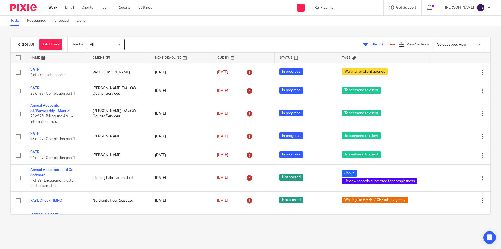
click at [331, 7] on input "Search" at bounding box center [344, 8] width 47 height 5
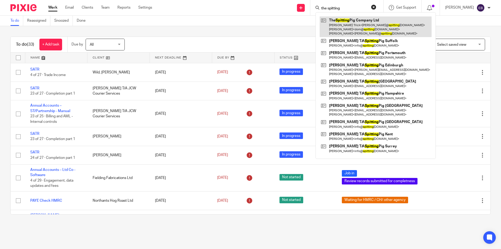
type input "the spitting"
click at [357, 30] on link at bounding box center [376, 26] width 112 height 21
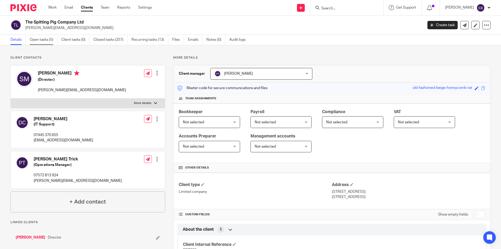
click at [45, 39] on link "Open tasks (5)" at bounding box center [44, 40] width 28 height 10
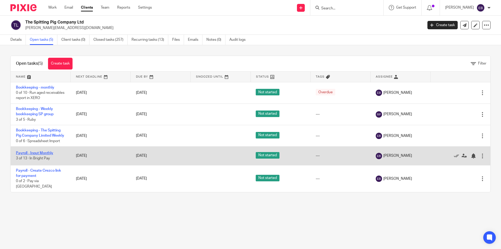
click at [47, 155] on link "Payroll - Input Monthly" at bounding box center [34, 153] width 37 height 4
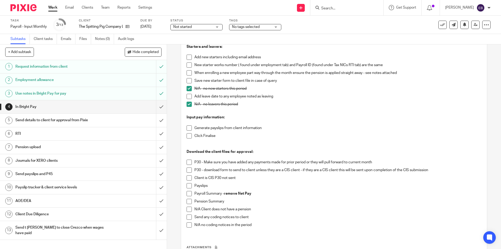
scroll to position [179, 0]
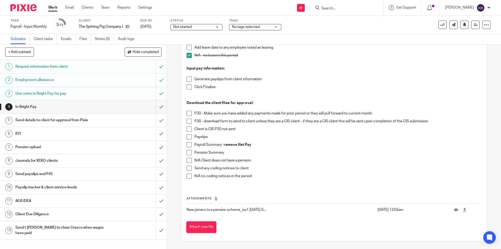
click at [187, 73] on p at bounding box center [334, 73] width 295 height 5
click at [185, 78] on div "Now Pension client opt out check: N/A this client does not have a NOW Pension s…" at bounding box center [334, 45] width 300 height 279
click at [188, 81] on span at bounding box center [189, 79] width 5 height 5
click at [188, 87] on span at bounding box center [189, 86] width 5 height 5
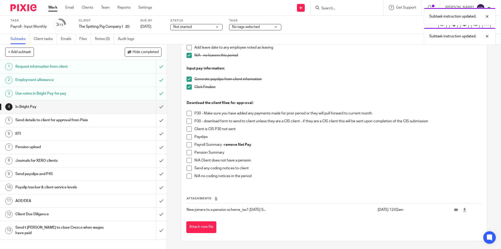
click at [189, 111] on span at bounding box center [189, 113] width 5 height 5
click at [189, 120] on span at bounding box center [189, 121] width 5 height 5
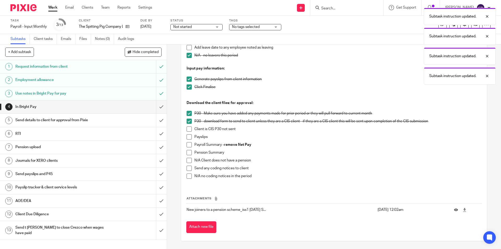
drag, startPoint x: 188, startPoint y: 134, endPoint x: 188, endPoint y: 141, distance: 6.5
click at [188, 135] on span at bounding box center [189, 136] width 5 height 5
click at [187, 145] on span at bounding box center [189, 144] width 5 height 5
click at [187, 153] on span at bounding box center [189, 152] width 5 height 5
click at [187, 175] on span at bounding box center [189, 175] width 5 height 5
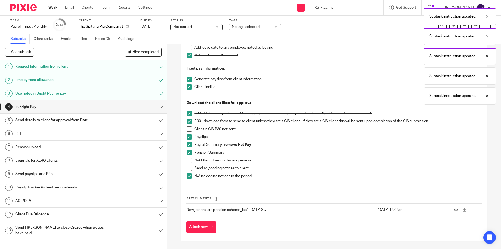
click at [188, 165] on li "N/A Client does not have a pension" at bounding box center [334, 162] width 295 height 8
click at [187, 169] on span at bounding box center [189, 168] width 5 height 5
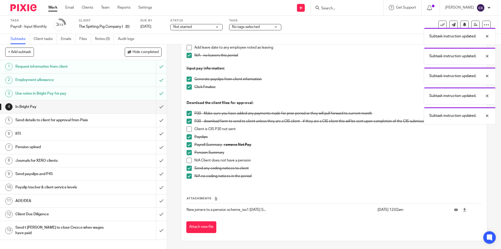
click at [187, 174] on span at bounding box center [189, 175] width 5 height 5
click at [156, 109] on input "submit" at bounding box center [83, 106] width 167 height 13
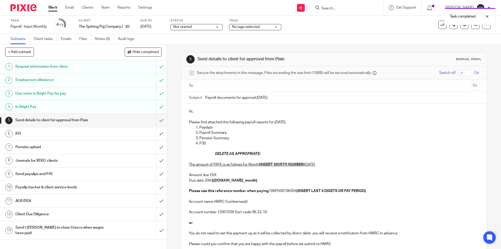
click at [198, 110] on p "Hi," at bounding box center [334, 111] width 290 height 5
click at [223, 84] on input "text" at bounding box center [334, 86] width 271 height 6
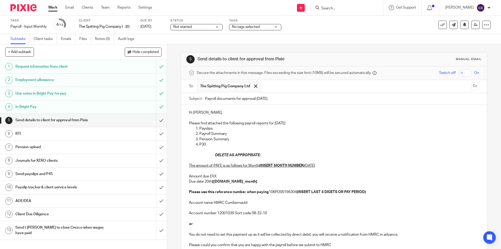
drag, startPoint x: 227, startPoint y: 95, endPoint x: 226, endPoint y: 104, distance: 9.0
click at [234, 122] on p "Please find attached the following payroll reports for September 2025" at bounding box center [334, 123] width 290 height 5
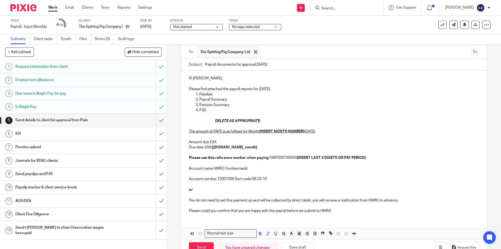
scroll to position [49, 0]
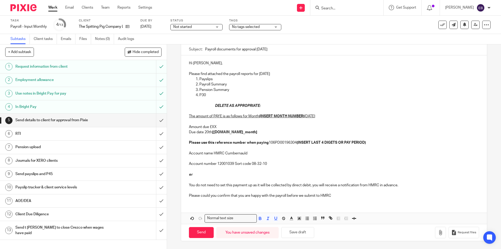
drag, startPoint x: 288, startPoint y: 122, endPoint x: 405, endPoint y: 189, distance: 134.6
click at [404, 189] on div "Hi Steve, Please find attached the payroll reports for September 2025 Payslips …" at bounding box center [334, 128] width 306 height 147
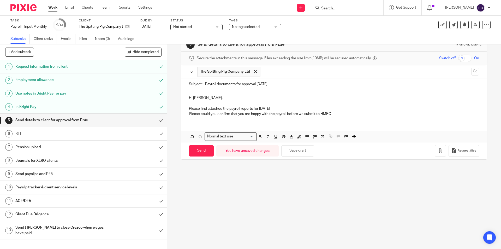
scroll to position [15, 0]
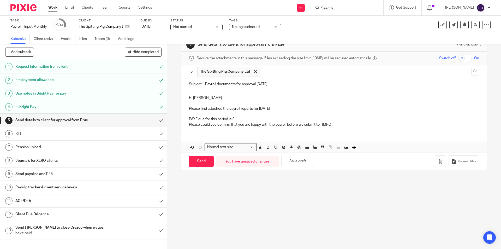
click at [241, 116] on p "PAYE due for this period is £ Please could you confirm that you are happy with …" at bounding box center [334, 121] width 290 height 11
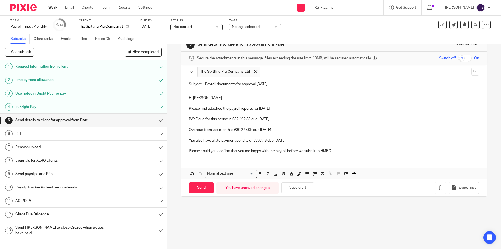
click at [190, 140] on p "Ypu also have a late payment penalty of £363.18 due 09/10/2025" at bounding box center [334, 140] width 290 height 5
click at [311, 140] on p "You also have a late payment penalty of £363.18 due 09/10/2025" at bounding box center [334, 140] width 290 height 5
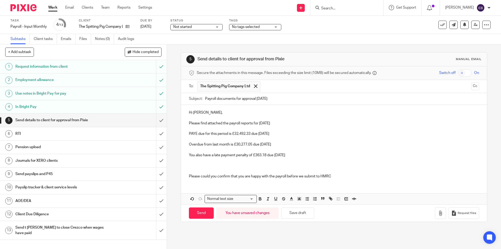
scroll to position [0, 0]
drag, startPoint x: 274, startPoint y: 120, endPoint x: 264, endPoint y: 119, distance: 10.4
click at [264, 119] on div "Hi Steve, Please find attached the payroll reports for September 2025 PAYE due …" at bounding box center [334, 144] width 306 height 78
click at [288, 133] on p "PAYE due for this period is £32,492.33 due 22/10/2025" at bounding box center [334, 133] width 290 height 5
click at [278, 134] on p "PAYE due for this period is £32,492.33 due 22/10/2025" at bounding box center [334, 133] width 290 height 5
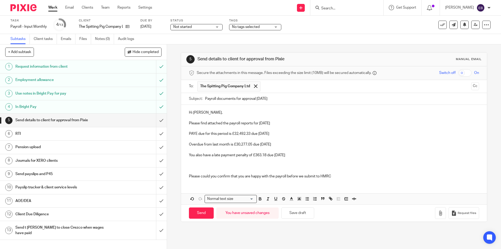
drag, startPoint x: 189, startPoint y: 144, endPoint x: 277, endPoint y: 145, distance: 88.8
click at [277, 145] on p "Overdue from last month is £30,277.05 due 22/09/2025" at bounding box center [334, 144] width 290 height 5
drag, startPoint x: 280, startPoint y: 144, endPoint x: 187, endPoint y: 144, distance: 92.4
click at [189, 144] on p "Overdue from last month is £30,277.05 due 22/09/2025" at bounding box center [334, 144] width 290 height 5
click at [259, 198] on icon "button" at bounding box center [260, 197] width 2 height 1
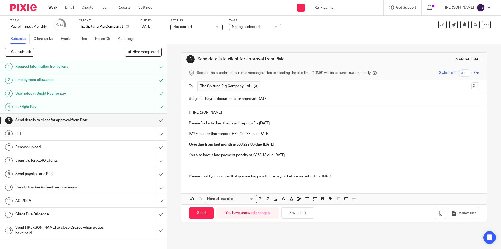
drag, startPoint x: 278, startPoint y: 133, endPoint x: 259, endPoint y: 134, distance: 19.4
click at [259, 134] on p "PAYE due for this period is £32,492.33 due 22/10/2025" at bounding box center [334, 133] width 290 height 5
click at [258, 200] on icon "button" at bounding box center [260, 198] width 5 height 5
click at [295, 157] on p "You also have a late payment penalty of £363.18 due 09/10/2025" at bounding box center [334, 154] width 290 height 5
drag, startPoint x: 290, startPoint y: 155, endPoint x: 275, endPoint y: 155, distance: 14.6
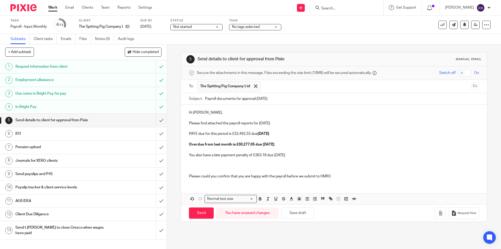
click at [275, 155] on p "You also have a late payment penalty of £363.18 due 09/10/2025" at bounding box center [334, 154] width 290 height 5
click at [260, 199] on icon "button" at bounding box center [260, 199] width 2 height 1
click at [326, 165] on p at bounding box center [334, 165] width 290 height 5
click at [231, 163] on p "Pension due £" at bounding box center [334, 165] width 290 height 5
click at [213, 167] on p "Pension due £3974.80" at bounding box center [334, 165] width 290 height 5
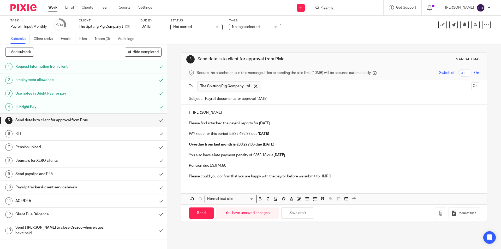
click at [238, 165] on p "Pension due £3,974.80" at bounding box center [334, 165] width 290 height 5
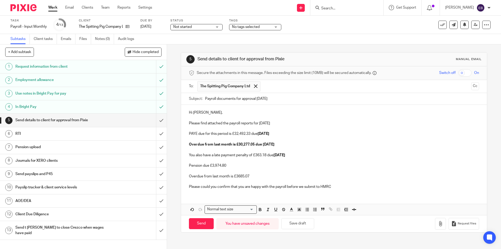
click at [237, 175] on p "Overdue from last month is £3685.07" at bounding box center [334, 176] width 290 height 5
drag, startPoint x: 253, startPoint y: 176, endPoint x: 186, endPoint y: 175, distance: 66.6
click at [186, 175] on div "Hi Steve, Please find attached the payroll reports for September 2025 PAYE due …" at bounding box center [334, 149] width 306 height 89
click at [261, 210] on button "button" at bounding box center [260, 209] width 7 height 7
click at [279, 171] on p at bounding box center [334, 170] width 290 height 5
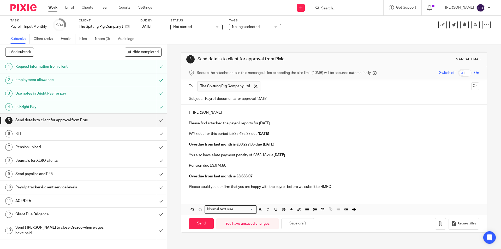
click at [238, 166] on p "Pension due £3,974.80" at bounding box center [334, 165] width 290 height 5
click at [296, 124] on p "Please find attached the payroll reports for September 2025" at bounding box center [334, 123] width 290 height 5
click at [343, 182] on p "Please could you confirm that you are happy with the payroll before we submit t…" at bounding box center [334, 184] width 290 height 11
click at [341, 188] on p "Please could you confirm that you are happy with the payroll before we submit t…" at bounding box center [334, 184] width 290 height 11
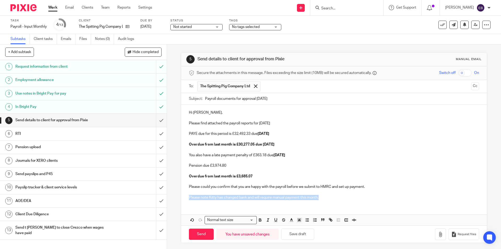
drag, startPoint x: 326, startPoint y: 195, endPoint x: 184, endPoint y: 195, distance: 141.5
click at [184, 195] on div "Hi Steve, Please find attached the payroll reports for September 2025 PAYE due …" at bounding box center [334, 154] width 306 height 99
click at [260, 221] on icon "button" at bounding box center [260, 220] width 5 height 5
click at [270, 187] on p "Please could you confirm that you are happy with the payroll before we submit t…" at bounding box center [334, 184] width 290 height 11
click at [440, 231] on div "Request files" at bounding box center [457, 234] width 44 height 12
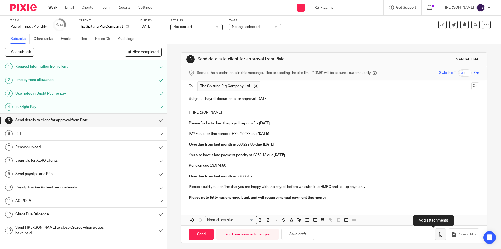
click at [437, 232] on button "button" at bounding box center [440, 234] width 11 height 12
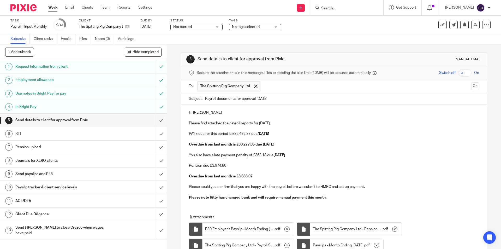
click at [343, 200] on p "Please note Kitty has changed bank and will require manual payment this month." at bounding box center [334, 197] width 290 height 5
click at [273, 205] on div "Hi Steve, Please find attached the payroll reports for September 2025 PAYE due …" at bounding box center [334, 196] width 306 height 182
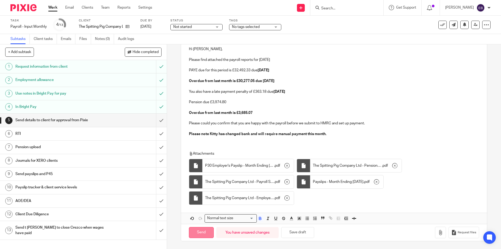
click at [204, 230] on input "Send" at bounding box center [201, 232] width 25 height 11
type input "Sent"
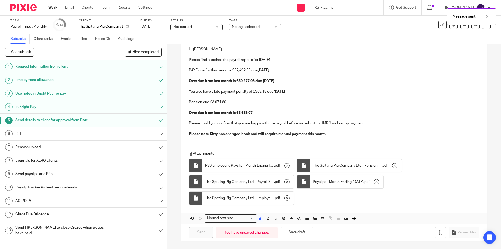
scroll to position [0, 0]
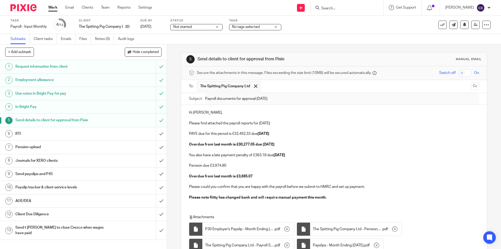
click at [254, 25] on span "No tags selected" at bounding box center [251, 26] width 39 height 5
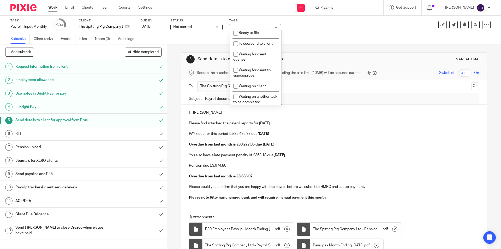
scroll to position [87, 0]
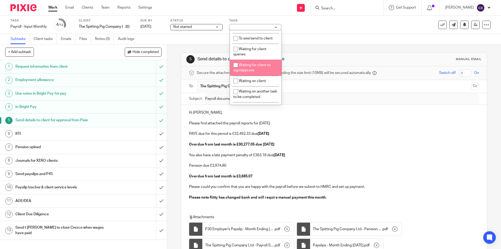
click at [267, 69] on li "Waiting for client to sign/approve" at bounding box center [256, 68] width 52 height 16
checkbox input "true"
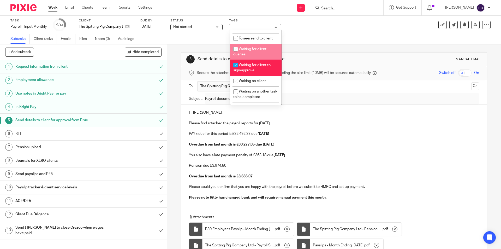
click at [198, 26] on span "Not started" at bounding box center [192, 26] width 39 height 5
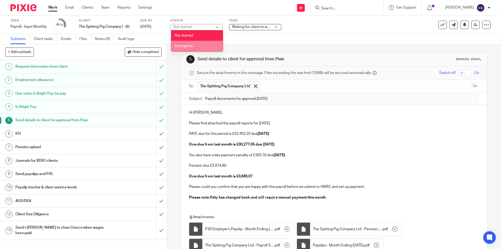
click at [196, 46] on li "In progress" at bounding box center [197, 46] width 52 height 11
click at [327, 20] on div "Task Payroll - Input Monthly Save Payroll - Input Monthly 4 /13 Client The Spit…" at bounding box center [210, 25] width 400 height 13
click at [347, 8] on input "Search" at bounding box center [344, 8] width 47 height 5
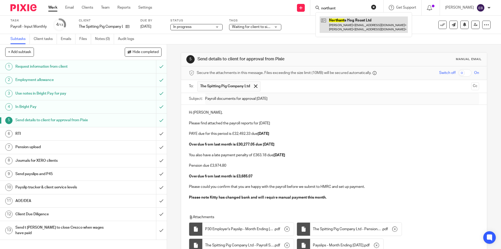
type input "northant"
click at [362, 28] on link at bounding box center [364, 24] width 88 height 16
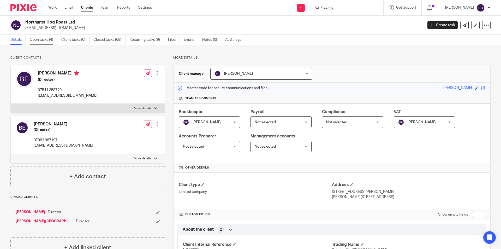
click at [37, 42] on link "Open tasks (4)" at bounding box center [44, 40] width 28 height 10
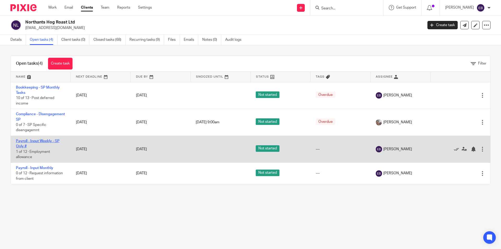
click at [30, 141] on link "Payroll - Input Weekly - SP Only #" at bounding box center [38, 143] width 44 height 9
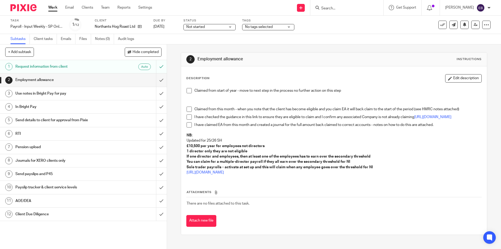
click at [187, 92] on span at bounding box center [189, 90] width 5 height 5
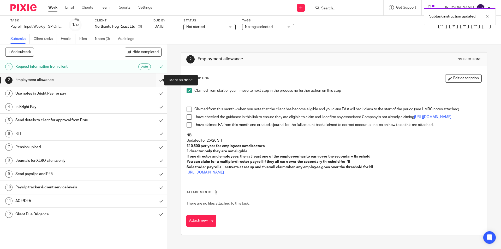
click at [156, 81] on input "submit" at bounding box center [83, 79] width 167 height 13
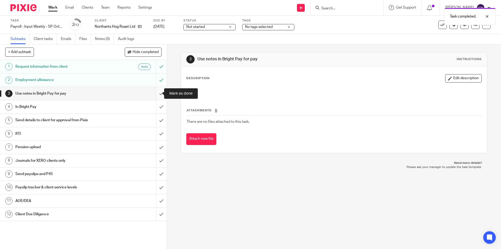
click at [156, 95] on input "submit" at bounding box center [83, 93] width 167 height 13
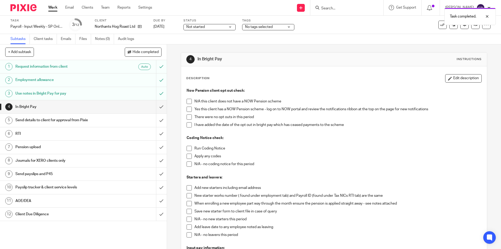
click at [187, 108] on span at bounding box center [189, 109] width 5 height 5
click at [187, 116] on span at bounding box center [189, 116] width 5 height 5
click at [188, 148] on span at bounding box center [189, 148] width 5 height 5
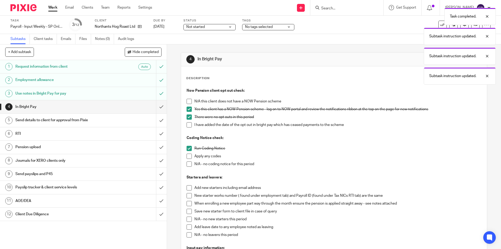
click at [188, 155] on span at bounding box center [189, 156] width 5 height 5
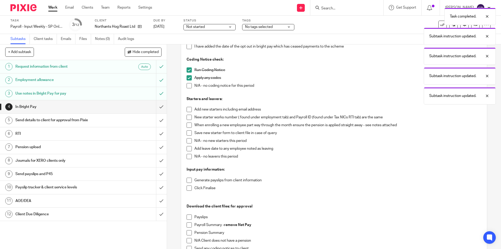
click at [187, 140] on span at bounding box center [189, 140] width 5 height 5
click at [188, 156] on span at bounding box center [189, 156] width 5 height 5
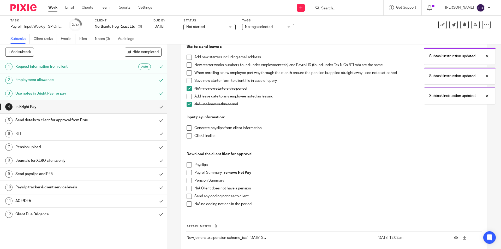
click at [189, 129] on span at bounding box center [189, 127] width 5 height 5
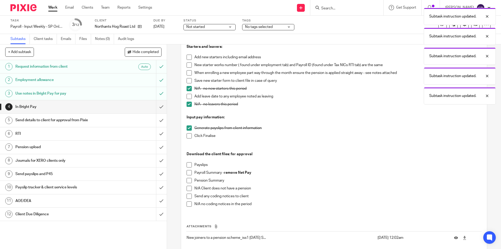
click at [189, 137] on span at bounding box center [189, 135] width 5 height 5
click at [187, 166] on span at bounding box center [189, 164] width 5 height 5
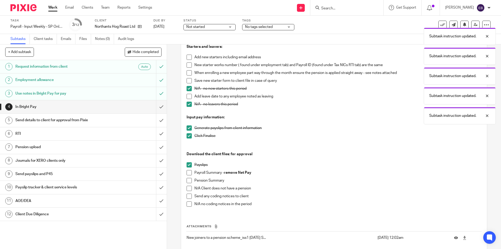
drag, startPoint x: 187, startPoint y: 172, endPoint x: 187, endPoint y: 180, distance: 7.9
click at [187, 173] on span at bounding box center [189, 172] width 5 height 5
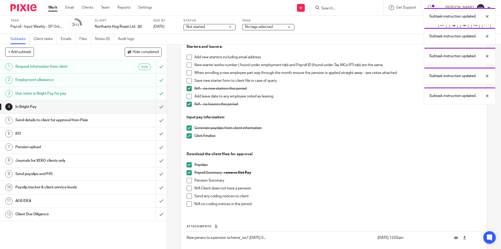
click at [187, 180] on span at bounding box center [189, 180] width 5 height 5
click at [189, 197] on span at bounding box center [189, 195] width 5 height 5
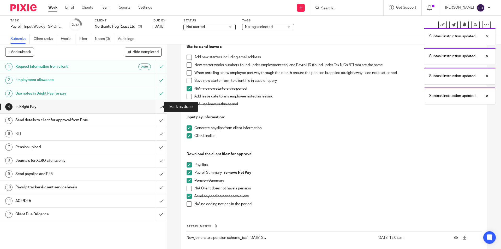
click at [157, 105] on input "submit" at bounding box center [83, 106] width 167 height 13
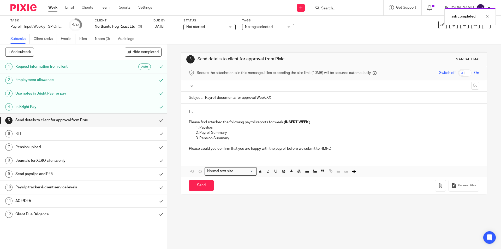
click at [207, 87] on input "text" at bounding box center [334, 86] width 271 height 6
click at [208, 111] on p "Hi," at bounding box center [334, 112] width 290 height 5
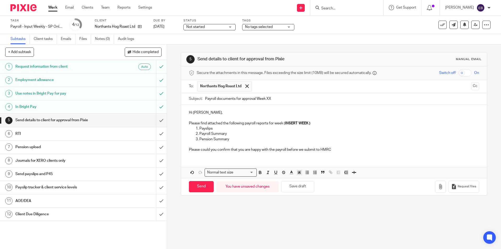
click at [277, 99] on input "Payroll documents for approval Week XX" at bounding box center [342, 99] width 274 height 12
type input "Payroll documents for approval Week 25"
drag, startPoint x: 310, startPoint y: 125, endPoint x: 284, endPoint y: 124, distance: 26.9
click at [284, 124] on p "Please find attached the following payroll reports for week ( INSERT WEEK )" at bounding box center [334, 123] width 290 height 5
click at [438, 185] on icon "button" at bounding box center [440, 186] width 5 height 5
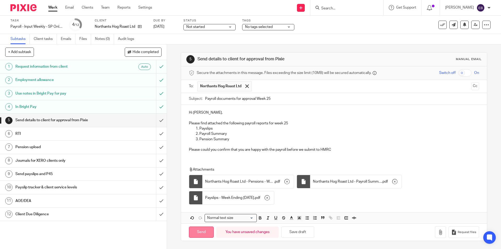
click at [202, 236] on input "Send" at bounding box center [201, 231] width 25 height 11
click at [225, 26] on span "Not started" at bounding box center [205, 26] width 39 height 5
click at [211, 45] on li "In progress" at bounding box center [210, 46] width 52 height 11
click at [275, 26] on span "No tags selected" at bounding box center [264, 26] width 39 height 5
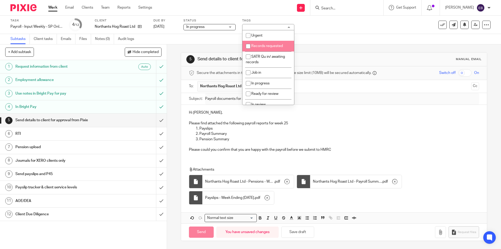
type input "Sent"
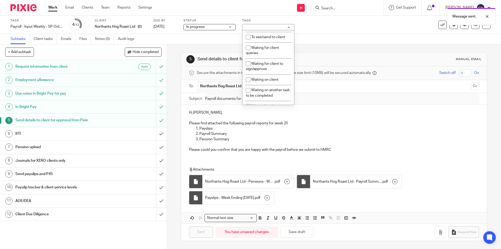
scroll to position [90, 0]
click at [285, 66] on li "Waiting for client to sign/approve" at bounding box center [269, 65] width 52 height 16
checkbox input "true"
click at [329, 38] on div "Subtasks Client tasks Emails Files Notes (0) Audit logs" at bounding box center [250, 39] width 501 height 10
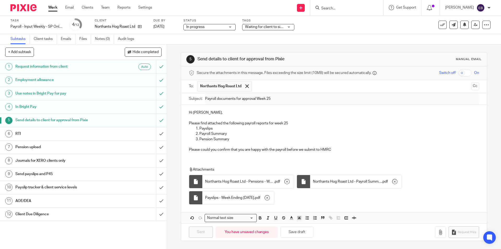
click at [54, 8] on link "Work" at bounding box center [52, 7] width 9 height 5
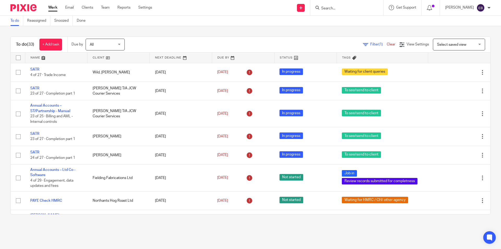
click at [329, 6] on input "Search" at bounding box center [344, 8] width 47 height 5
type input "northant"
click at [346, 25] on link at bounding box center [364, 24] width 88 height 16
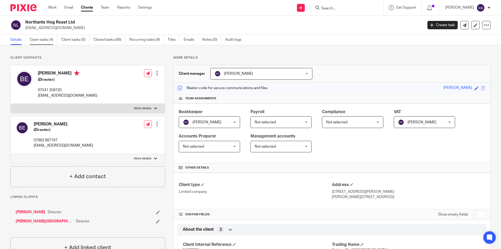
click at [44, 38] on link "Open tasks (4)" at bounding box center [44, 40] width 28 height 10
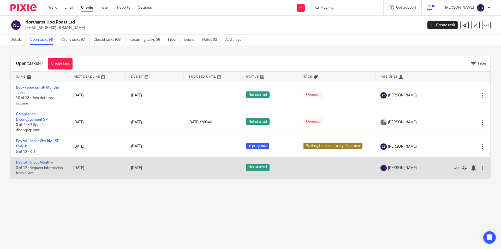
click at [33, 163] on link "Payroll - Input Monthly" at bounding box center [34, 163] width 37 height 4
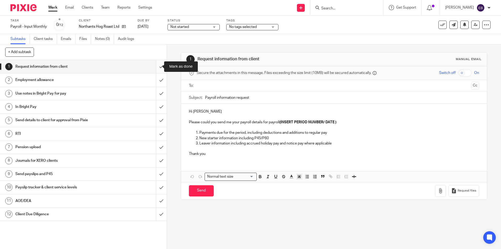
click at [153, 66] on input "submit" at bounding box center [83, 66] width 167 height 13
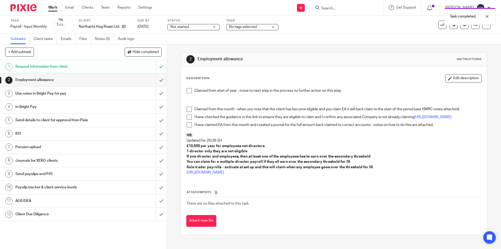
click at [187, 91] on span at bounding box center [189, 90] width 5 height 5
click at [160, 80] on input "submit" at bounding box center [83, 79] width 167 height 13
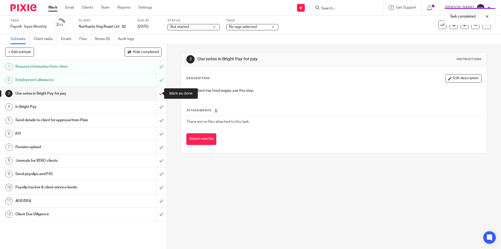
click at [157, 97] on input "submit" at bounding box center [83, 93] width 167 height 13
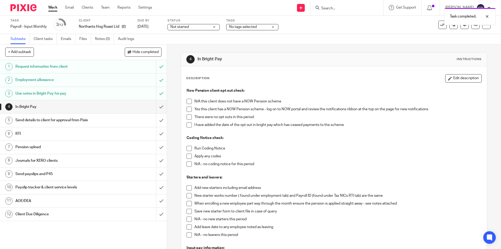
click at [187, 109] on span at bounding box center [189, 109] width 5 height 5
click at [187, 116] on span at bounding box center [189, 116] width 5 height 5
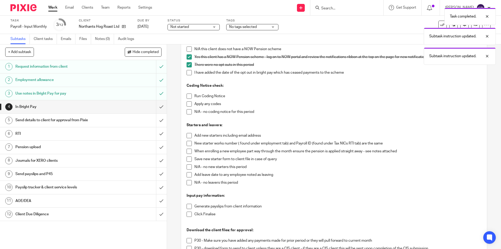
click at [187, 96] on span at bounding box center [189, 95] width 5 height 5
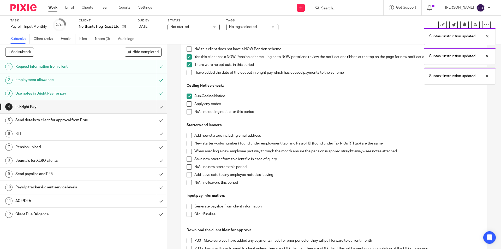
click at [187, 114] on span at bounding box center [189, 111] width 5 height 5
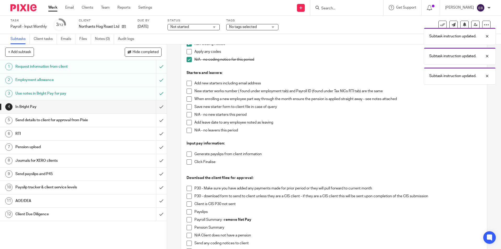
click at [187, 113] on span at bounding box center [189, 114] width 5 height 5
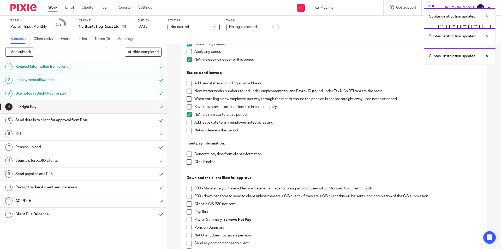
click at [187, 131] on span at bounding box center [189, 130] width 5 height 5
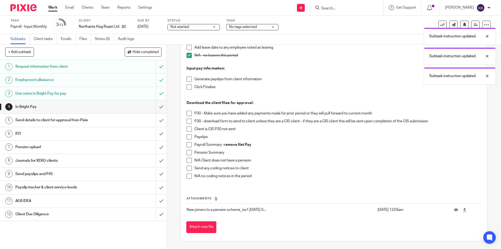
click at [188, 78] on span at bounding box center [189, 79] width 5 height 5
click at [189, 86] on span at bounding box center [189, 86] width 5 height 5
click at [188, 137] on span at bounding box center [189, 136] width 5 height 5
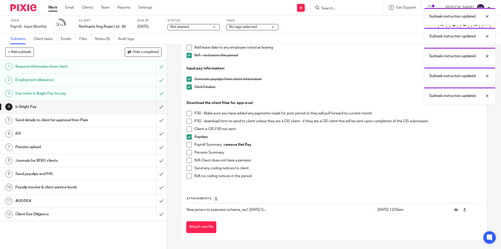
click at [188, 146] on span at bounding box center [189, 144] width 5 height 5
click at [187, 152] on span at bounding box center [189, 152] width 5 height 5
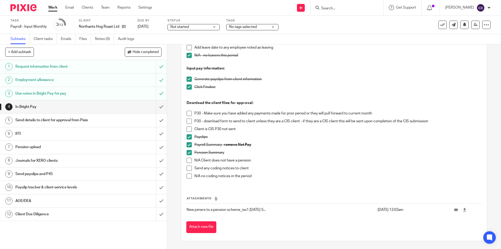
click at [189, 178] on span at bounding box center [189, 175] width 5 height 5
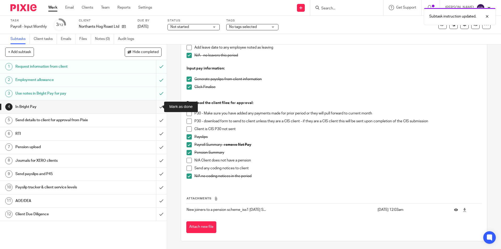
click at [157, 107] on input "submit" at bounding box center [83, 106] width 167 height 13
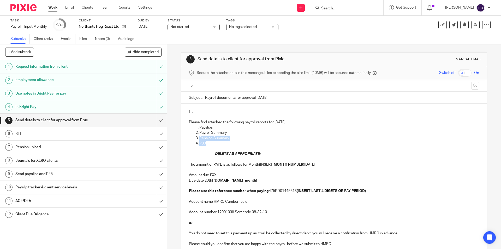
drag, startPoint x: 206, startPoint y: 144, endPoint x: 198, endPoint y: 138, distance: 9.5
click at [198, 138] on ol "Payslips Payroll Summary Pension Summary P30" at bounding box center [334, 135] width 290 height 21
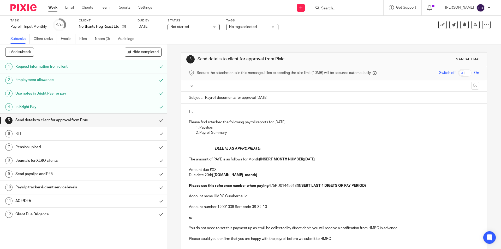
drag, startPoint x: 214, startPoint y: 148, endPoint x: 402, endPoint y: 229, distance: 204.9
click at [402, 229] on div "Hi, Please find attached the following payroll reports for [DATE] Payslips Payr…" at bounding box center [334, 175] width 306 height 142
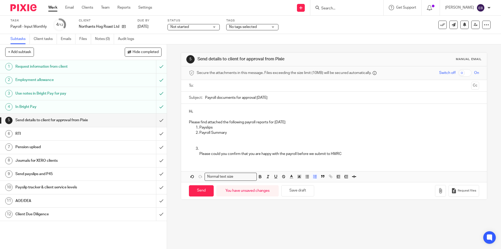
click at [194, 153] on ol "Payslips Payroll Summary Please could you confirm that you are happy with the p…" at bounding box center [334, 141] width 290 height 32
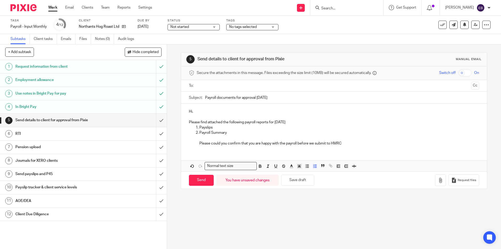
click at [189, 141] on ol "Payslips Payroll Summary Please could you confirm that you are happy with the p…" at bounding box center [334, 135] width 290 height 21
click at [186, 139] on div "Hi, Please find attached the following payroll reports for [DATE] Payslips Payr…" at bounding box center [334, 127] width 306 height 46
click at [228, 133] on p "Payroll Summary" at bounding box center [340, 132] width 280 height 5
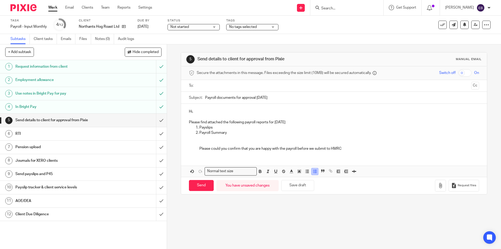
click at [315, 172] on icon "button" at bounding box center [315, 171] width 5 height 5
click at [215, 128] on p "Payslips" at bounding box center [340, 127] width 280 height 5
click at [191, 141] on p at bounding box center [334, 143] width 290 height 5
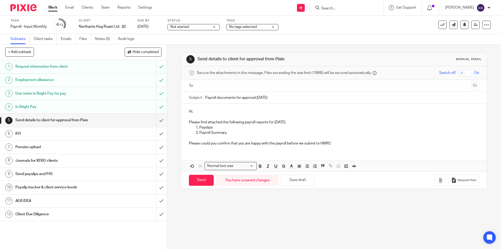
click at [198, 151] on div "Hi, Please find attached the following payroll reports for September 2025 Paysl…" at bounding box center [334, 138] width 306 height 68
click at [191, 152] on div "Hi, Please find attached the following payroll reports for September 2025 Paysl…" at bounding box center [334, 138] width 306 height 68
click at [340, 145] on p "Please could you confirm that you are happy with the payroll before we submit t…" at bounding box center [334, 143] width 290 height 5
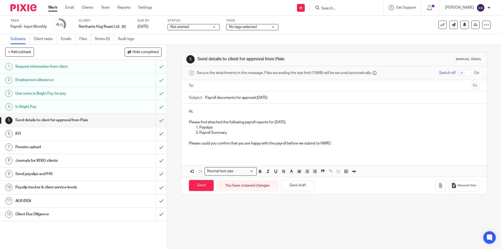
click at [196, 113] on p "Hi," at bounding box center [334, 111] width 290 height 5
click at [209, 85] on input "text" at bounding box center [334, 86] width 271 height 6
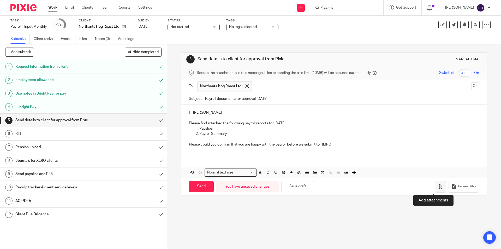
click at [435, 184] on button "button" at bounding box center [440, 187] width 11 height 12
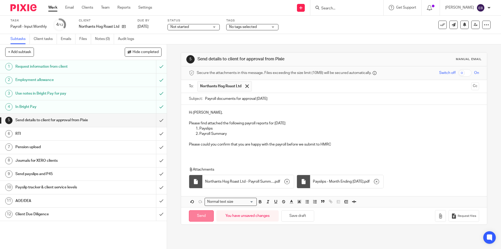
click at [207, 219] on input "Send" at bounding box center [201, 215] width 25 height 11
click at [186, 28] on span "Not started" at bounding box center [180, 27] width 19 height 4
type input "Sent"
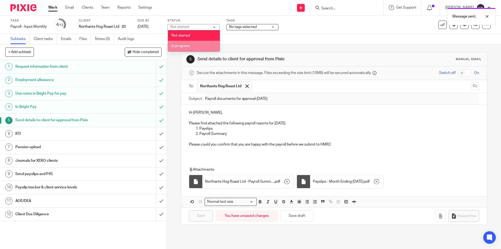
click at [189, 46] on span "In progress" at bounding box center [181, 46] width 18 height 4
click at [254, 19] on div "Message sent." at bounding box center [373, 15] width 245 height 20
click at [253, 27] on span "No tags selected" at bounding box center [243, 27] width 28 height 4
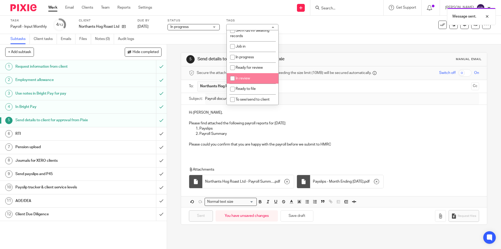
scroll to position [52, 0]
click at [315, 24] on div "Message sent." at bounding box center [373, 15] width 245 height 20
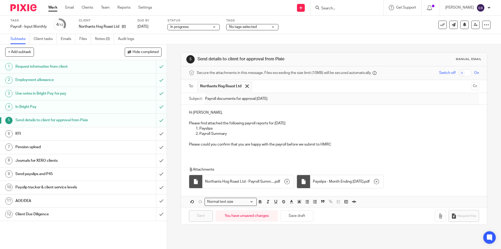
click at [96, 131] on h1 "RTI" at bounding box center [60, 134] width 90 height 8
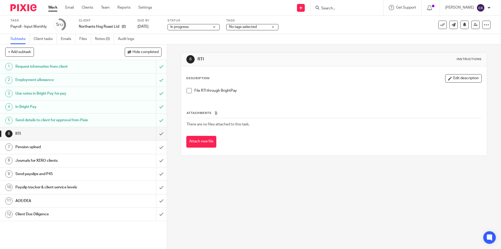
click at [188, 91] on span at bounding box center [189, 90] width 5 height 5
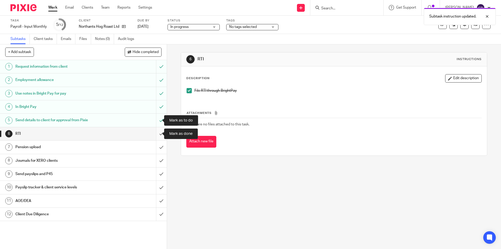
click at [160, 130] on input "submit" at bounding box center [83, 133] width 167 height 13
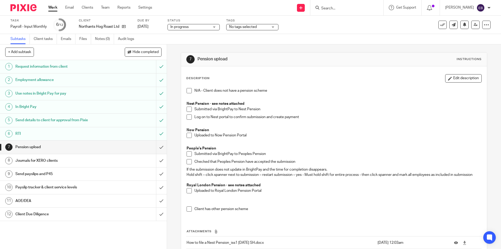
click at [189, 135] on span at bounding box center [189, 135] width 5 height 5
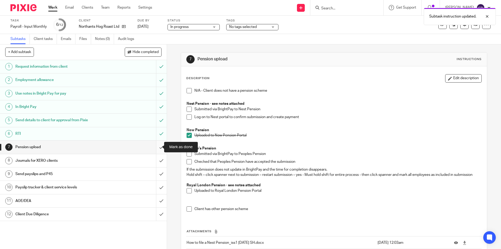
click at [158, 146] on input "submit" at bounding box center [83, 146] width 167 height 13
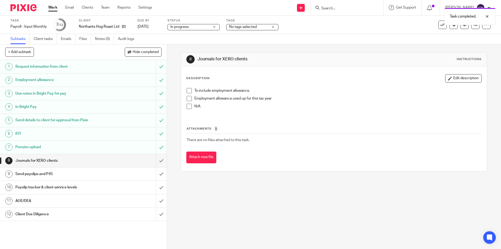
click at [189, 90] on span at bounding box center [189, 90] width 5 height 5
click at [158, 161] on input "submit" at bounding box center [83, 160] width 167 height 13
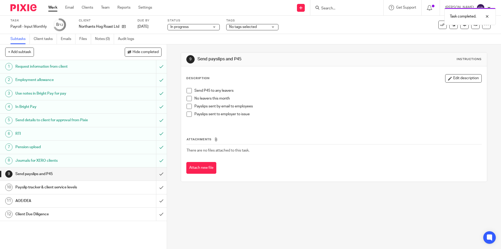
click at [190, 114] on span at bounding box center [189, 114] width 5 height 5
click at [188, 97] on span at bounding box center [189, 98] width 5 height 5
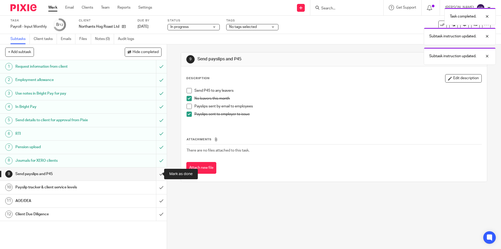
click at [157, 172] on input "submit" at bounding box center [83, 173] width 167 height 13
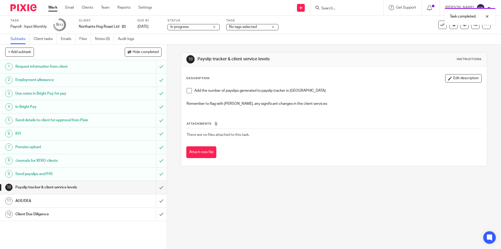
click at [108, 198] on div "AOE/DEA" at bounding box center [83, 201] width 136 height 8
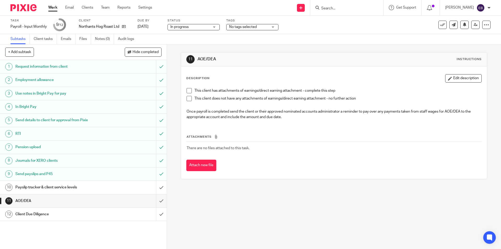
click at [184, 98] on div "This client has attachments of earnings/direct earning attachment - complete th…" at bounding box center [334, 104] width 300 height 38
click at [187, 98] on span at bounding box center [189, 98] width 5 height 5
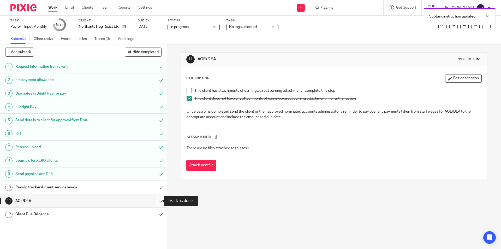
click at [158, 202] on input "submit" at bounding box center [83, 200] width 167 height 13
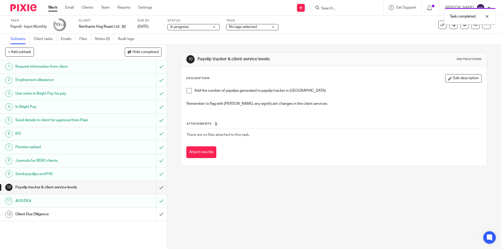
click at [57, 217] on h1 "Client Due Diligence" at bounding box center [60, 214] width 90 height 8
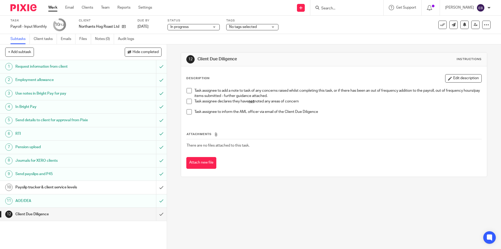
click at [189, 101] on span at bounding box center [189, 101] width 5 height 5
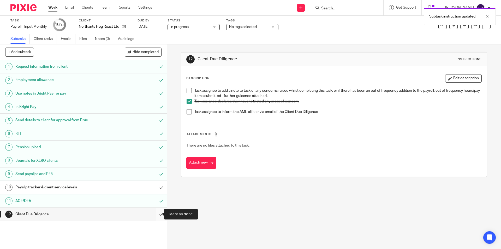
click at [156, 217] on input "submit" at bounding box center [83, 214] width 167 height 13
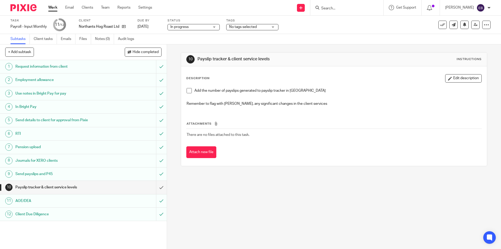
click at [187, 89] on span at bounding box center [189, 90] width 5 height 5
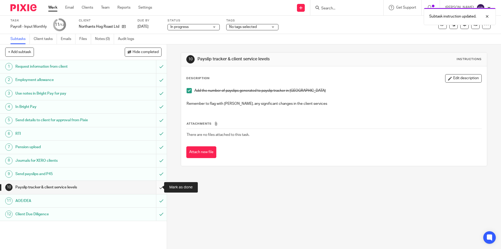
click at [157, 187] on input "submit" at bounding box center [83, 187] width 167 height 13
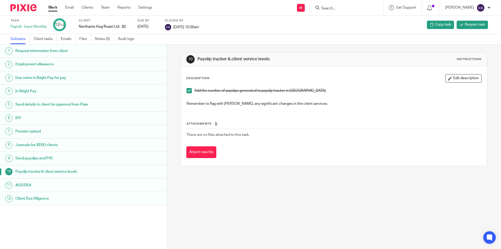
click at [55, 4] on div "Work Email Clients Team Reports Settings Work Email Clients Team Reports Settin…" at bounding box center [101, 7] width 117 height 15
click at [53, 8] on link "Work" at bounding box center [52, 7] width 9 height 5
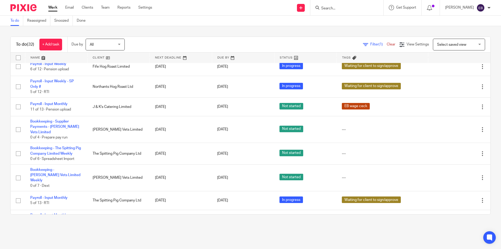
scroll to position [326, 0]
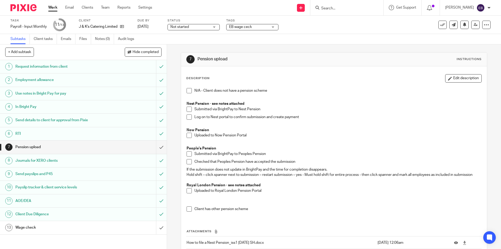
click at [189, 137] on span at bounding box center [189, 135] width 5 height 5
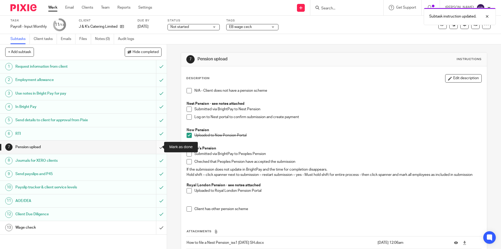
click at [158, 147] on input "submit" at bounding box center [83, 146] width 167 height 13
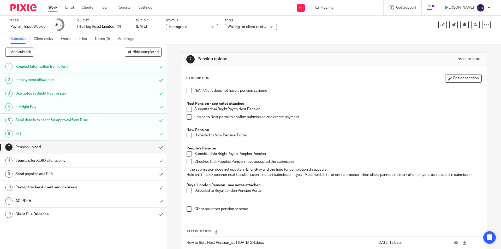
click at [188, 137] on span at bounding box center [189, 135] width 5 height 5
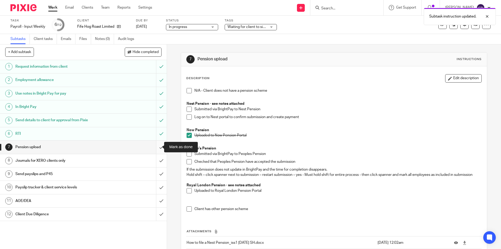
click at [154, 151] on input "submit" at bounding box center [83, 146] width 167 height 13
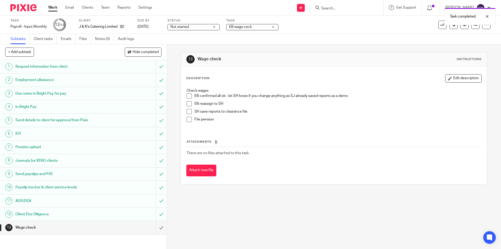
click at [133, 142] on link "7 Pension upload" at bounding box center [78, 146] width 156 height 13
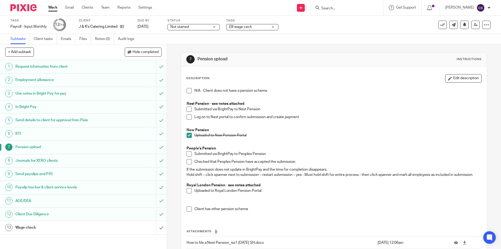
click at [187, 136] on span at bounding box center [189, 135] width 5 height 5
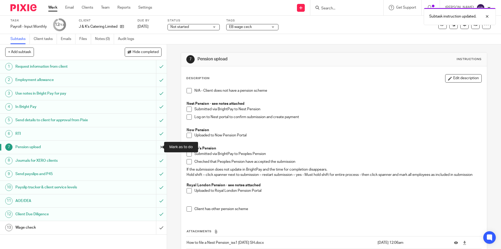
click at [157, 146] on input "submit" at bounding box center [83, 146] width 167 height 13
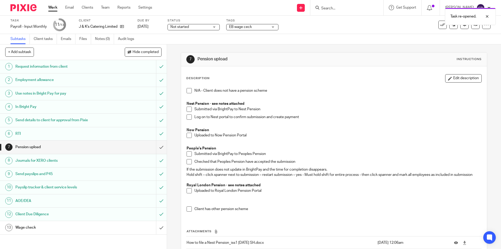
click at [187, 135] on span at bounding box center [189, 135] width 5 height 5
click at [153, 148] on input "submit" at bounding box center [83, 146] width 167 height 13
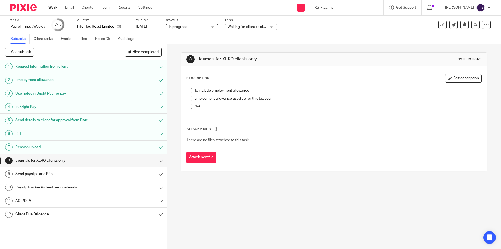
click at [187, 91] on span at bounding box center [189, 90] width 5 height 5
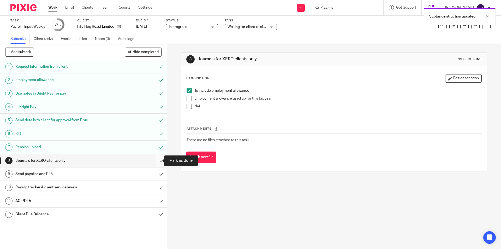
click at [160, 159] on input "submit" at bounding box center [83, 160] width 167 height 13
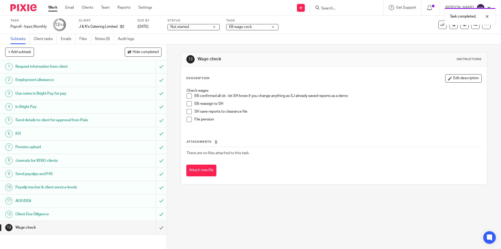
click at [80, 148] on h1 "Pension upload" at bounding box center [60, 147] width 90 height 8
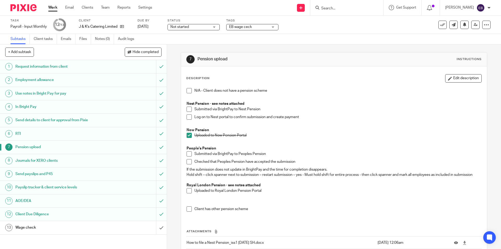
click at [187, 136] on span at bounding box center [189, 135] width 5 height 5
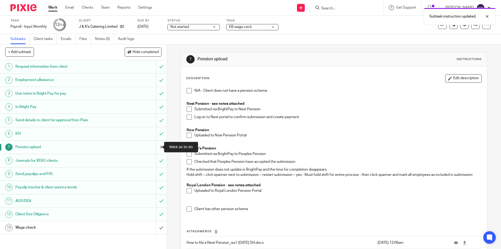
click at [157, 148] on input "submit" at bounding box center [83, 146] width 167 height 13
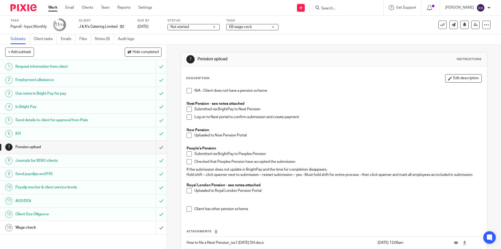
click at [32, 227] on h1 "Wage check" at bounding box center [60, 228] width 90 height 8
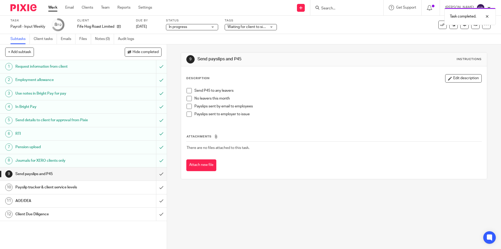
click at [187, 98] on span at bounding box center [189, 98] width 5 height 5
click at [187, 114] on span at bounding box center [189, 114] width 5 height 5
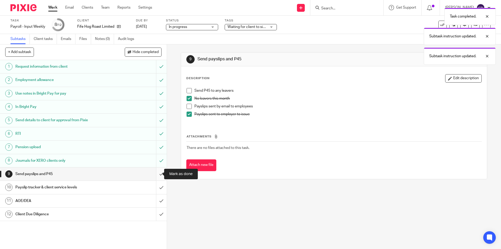
click at [156, 178] on input "submit" at bounding box center [83, 173] width 167 height 13
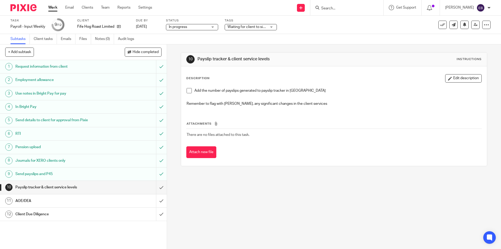
click at [189, 91] on span at bounding box center [189, 90] width 5 height 5
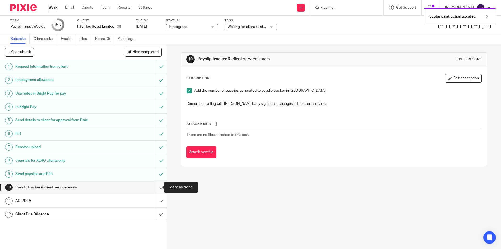
click at [155, 185] on input "submit" at bounding box center [83, 187] width 167 height 13
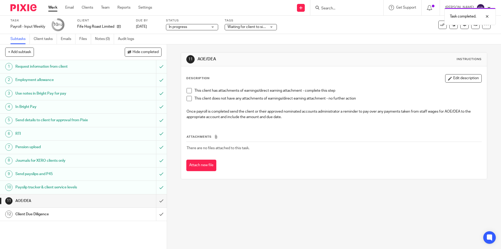
click at [189, 98] on span at bounding box center [189, 98] width 5 height 5
click at [156, 199] on input "submit" at bounding box center [83, 200] width 167 height 13
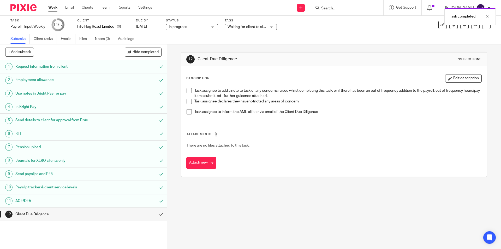
click at [188, 101] on span at bounding box center [189, 101] width 5 height 5
click at [157, 214] on input "submit" at bounding box center [83, 214] width 167 height 13
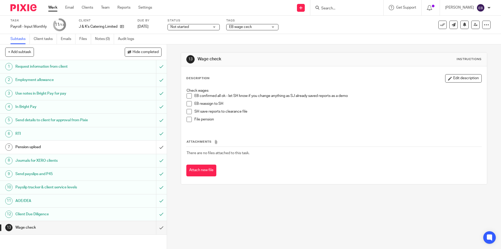
click at [190, 94] on span at bounding box center [189, 95] width 5 height 5
click at [188, 103] on span at bounding box center [189, 103] width 5 height 5
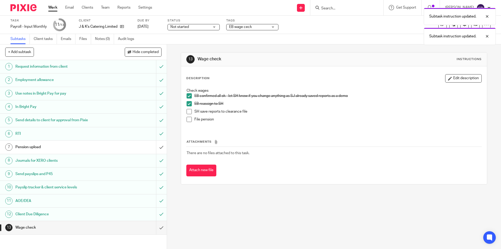
click at [242, 28] on span "EB wage ceck" at bounding box center [240, 27] width 23 height 4
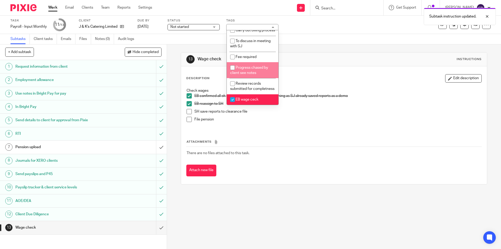
scroll to position [249, 0]
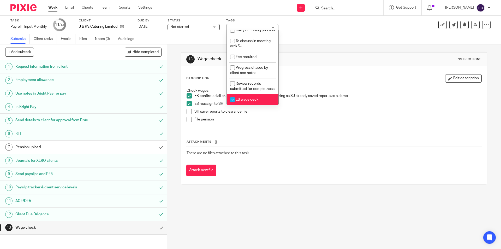
click at [259, 99] on li "EB wage ceck" at bounding box center [253, 99] width 52 height 11
checkbox input "false"
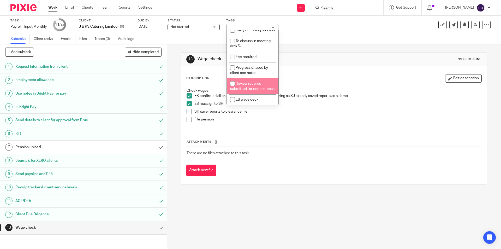
click at [321, 46] on div "13 Wage check Instructions Description Edit description Check wages EB confirme…" at bounding box center [334, 118] width 306 height 148
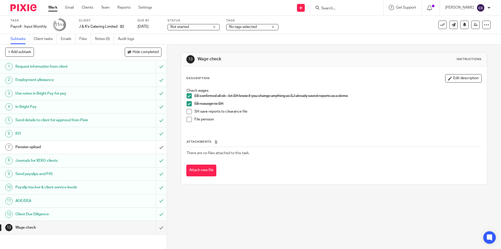
click at [197, 29] on span "Not started" at bounding box center [190, 26] width 39 height 5
click at [185, 45] on span "In progress" at bounding box center [181, 46] width 18 height 4
click at [242, 28] on span "No tags selected" at bounding box center [243, 27] width 28 height 4
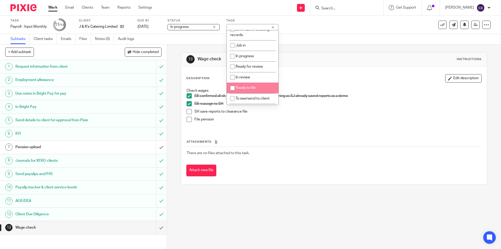
click at [259, 86] on li "Ready to file" at bounding box center [253, 88] width 52 height 11
checkbox input "true"
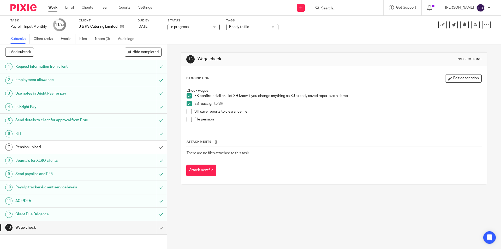
click at [345, 33] on div "Task Payroll - Input Monthly Save Payroll - Input Monthly 11 /13 Client J & K's…" at bounding box center [250, 25] width 501 height 18
click at [474, 25] on icon at bounding box center [476, 25] width 4 height 4
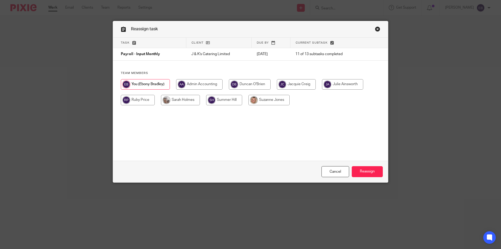
click at [178, 96] on input "radio" at bounding box center [180, 100] width 39 height 10
radio input "true"
click at [380, 169] on input "Reassign" at bounding box center [367, 171] width 31 height 11
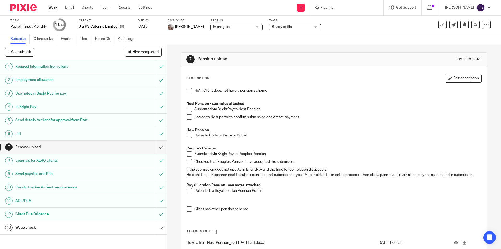
click at [54, 7] on link "Work" at bounding box center [52, 7] width 9 height 5
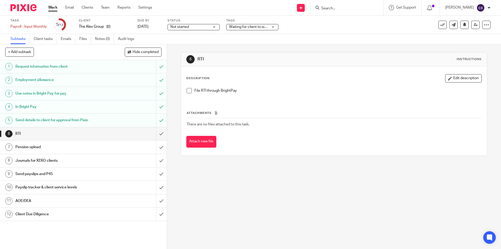
click at [189, 92] on span at bounding box center [189, 90] width 5 height 5
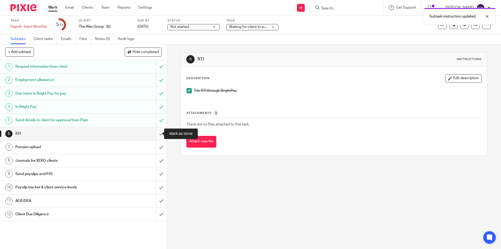
click at [155, 132] on input "submit" at bounding box center [83, 133] width 167 height 13
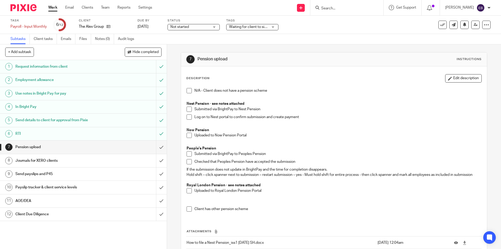
click at [189, 134] on span at bounding box center [189, 135] width 5 height 5
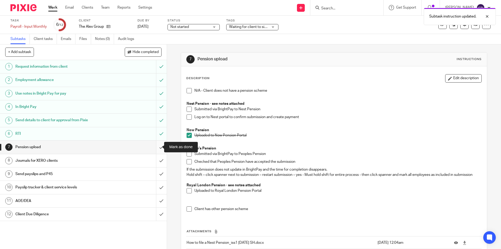
click at [160, 144] on input "submit" at bounding box center [83, 146] width 167 height 13
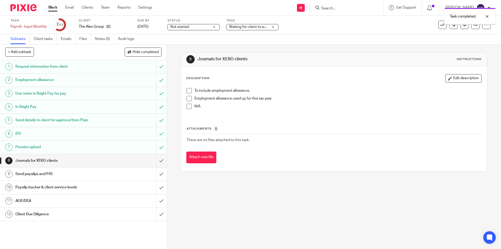
click at [89, 171] on h1 "Send payslips and P45" at bounding box center [60, 174] width 90 height 8
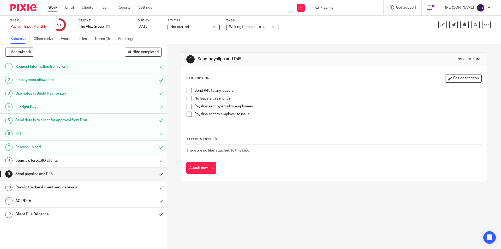
click at [187, 98] on span at bounding box center [189, 98] width 5 height 5
click at [188, 113] on span at bounding box center [189, 114] width 5 height 5
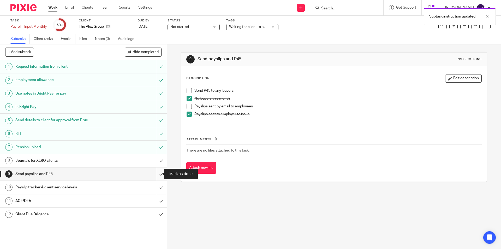
click at [158, 173] on input "submit" at bounding box center [83, 173] width 167 height 13
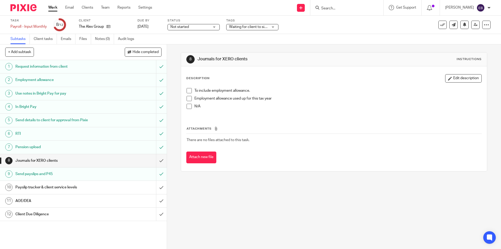
click at [63, 190] on h1 "Payslip tracker & client service levels" at bounding box center [60, 187] width 90 height 8
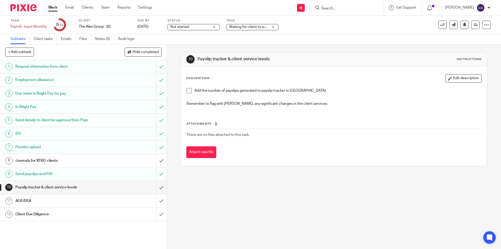
click at [190, 90] on span at bounding box center [189, 90] width 5 height 5
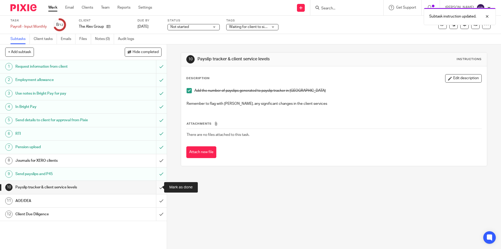
click at [157, 190] on input "submit" at bounding box center [83, 187] width 167 height 13
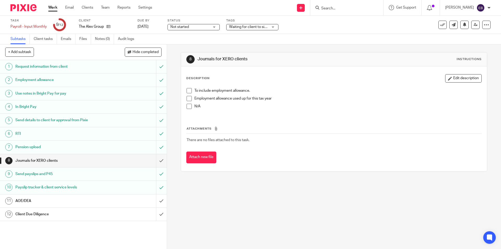
click at [40, 202] on h1 "AOE/DEA" at bounding box center [60, 201] width 90 height 8
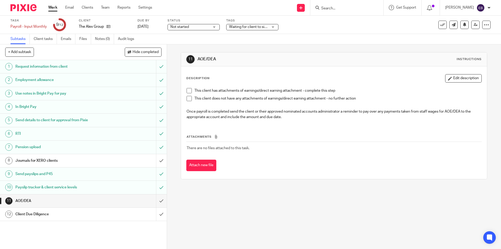
click at [189, 98] on span at bounding box center [189, 98] width 5 height 5
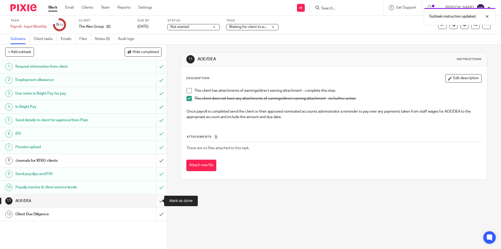
click at [155, 202] on input "submit" at bounding box center [83, 200] width 167 height 13
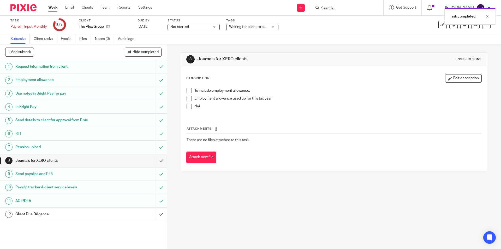
click at [67, 215] on h1 "Client Due Diligence" at bounding box center [60, 214] width 90 height 8
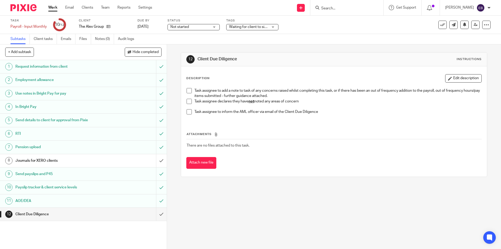
click at [189, 100] on span at bounding box center [189, 101] width 5 height 5
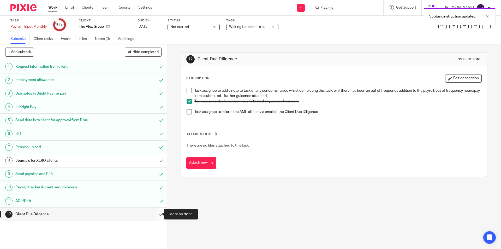
click at [155, 214] on input "submit" at bounding box center [83, 214] width 167 height 13
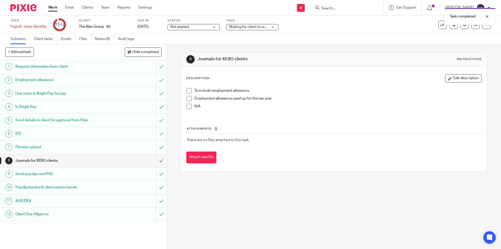
click at [188, 105] on span at bounding box center [189, 106] width 5 height 5
click at [187, 97] on span at bounding box center [189, 98] width 5 height 5
click at [187, 108] on span at bounding box center [189, 106] width 5 height 5
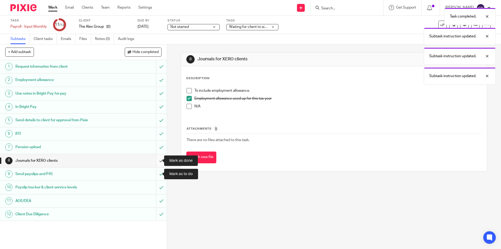
click at [157, 161] on input "submit" at bounding box center [83, 160] width 167 height 13
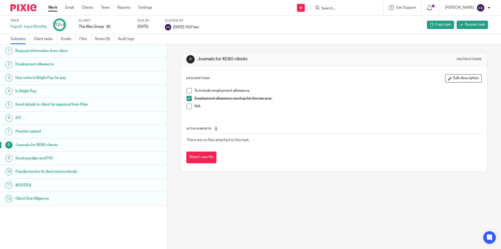
click at [56, 3] on div "Work Email Clients Team Reports Settings Work Email Clients Team Reports Settin…" at bounding box center [101, 7] width 117 height 15
click at [53, 7] on link "Work" at bounding box center [52, 7] width 9 height 5
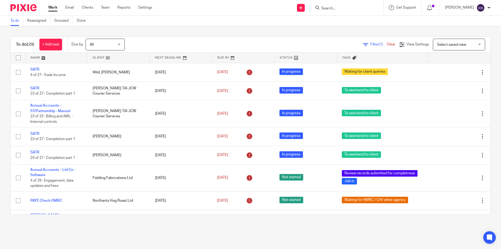
click at [343, 8] on input "Search" at bounding box center [344, 8] width 47 height 5
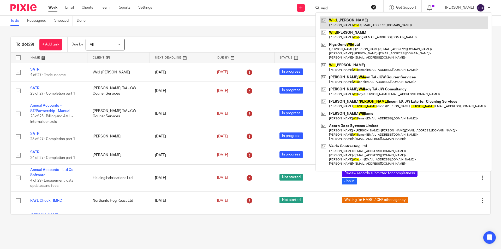
type input "wild"
click at [354, 20] on link at bounding box center [404, 22] width 168 height 12
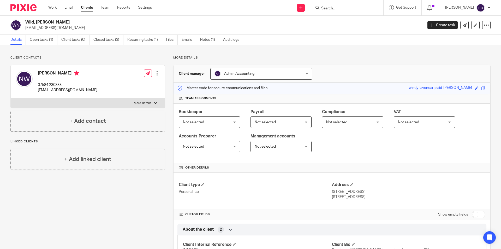
click at [336, 5] on form at bounding box center [349, 7] width 56 height 7
click at [334, 7] on input "Search" at bounding box center [344, 8] width 47 height 5
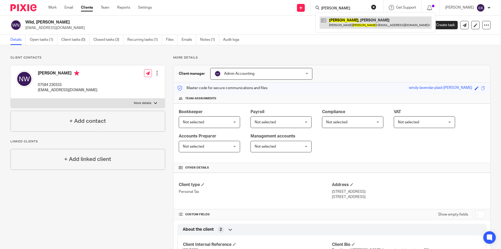
type input "[PERSON_NAME]"
click at [349, 24] on link at bounding box center [376, 22] width 112 height 12
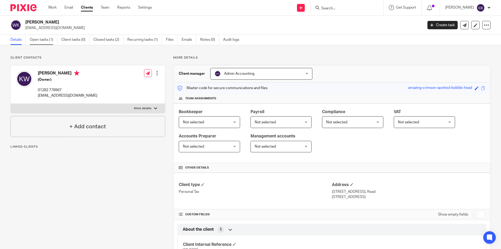
click at [48, 40] on link "Open tasks (1)" at bounding box center [44, 40] width 28 height 10
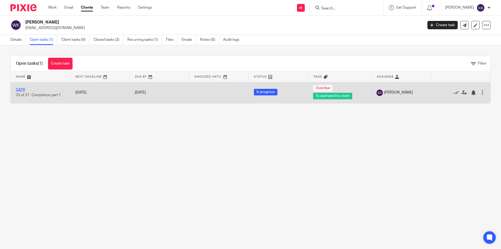
click at [20, 90] on link "SATR" at bounding box center [20, 90] width 9 height 4
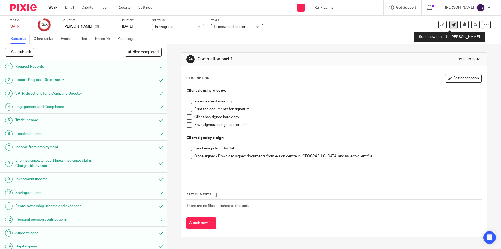
click at [452, 24] on icon at bounding box center [454, 25] width 4 height 4
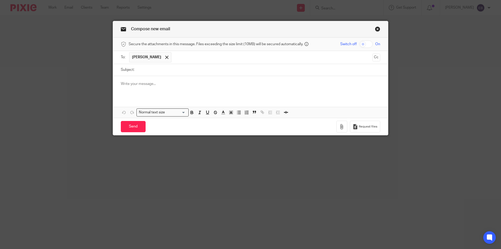
click at [144, 74] on input "Subject:" at bounding box center [258, 70] width 243 height 12
type input "F"
type input "[PERSON_NAME] SATR 2024.25"
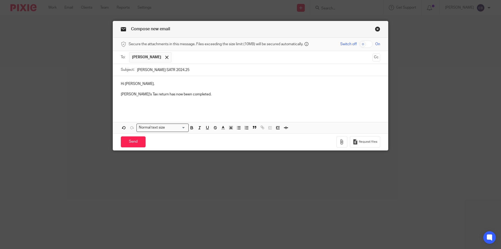
click at [126, 102] on p at bounding box center [251, 104] width 260 height 5
click at [225, 104] on p "One query i do have is that the stat pension from last year was £" at bounding box center [251, 104] width 260 height 5
click at [218, 104] on p "One query i do have is that the stat pension from last year was £" at bounding box center [251, 104] width 260 height 5
click at [220, 104] on p "One query i do have is that the stat pension from last year was £" at bounding box center [251, 104] width 260 height 5
click at [234, 104] on p "One query i do have is that the stat pension from last year was only £" at bounding box center [251, 104] width 260 height 5
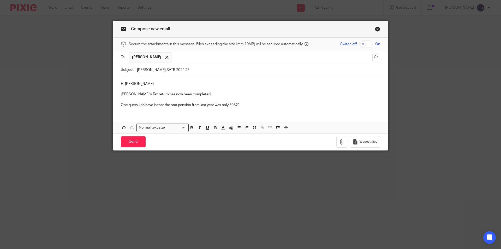
click at [234, 103] on p "One query i do have is that the stat pension from last year was only £9821" at bounding box center [251, 104] width 260 height 5
click at [265, 106] on p "One query i do have is that the stat pension from last year was only £9,821" at bounding box center [251, 104] width 260 height 5
click at [276, 109] on div "Hi Nicola, Kathleen's Tax return has now been completed. One query I do have is…" at bounding box center [250, 94] width 275 height 36
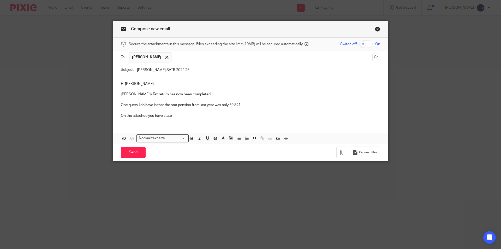
click at [172, 116] on p "On the attached you have state" at bounding box center [251, 115] width 260 height 5
click at [206, 114] on p "On the attached you have stated this year is £19" at bounding box center [251, 115] width 260 height 5
click at [198, 114] on p "On the attached you have stated this year is £19828.48" at bounding box center [251, 115] width 260 height 5
click at [238, 113] on p "On the attached you have stated this year is £19,828.48" at bounding box center [251, 115] width 260 height 5
click at [341, 151] on icon "button" at bounding box center [341, 152] width 5 height 5
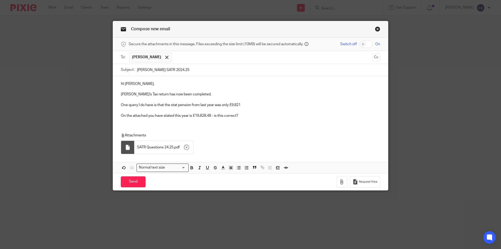
click at [259, 115] on p "On the attached you have stated this year is £19,828.48 - is this correct?" at bounding box center [251, 115] width 260 height 5
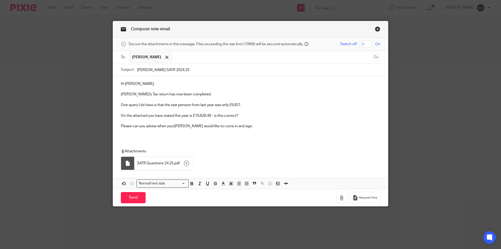
click at [142, 83] on p "Hi Nicola," at bounding box center [251, 83] width 260 height 5
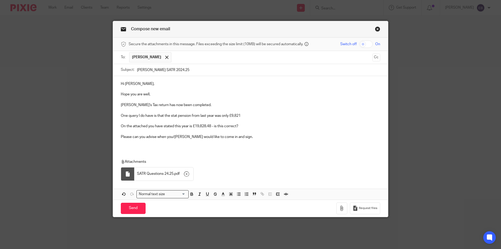
click at [138, 103] on p "Kathleen's Tax return has now been completed." at bounding box center [251, 104] width 260 height 5
drag, startPoint x: 175, startPoint y: 115, endPoint x: 182, endPoint y: 123, distance: 10.5
click at [175, 115] on p "One query I do have is that the stat pension from last year was only £9,821" at bounding box center [251, 115] width 260 height 5
click at [243, 137] on p "Please can you advise when you/Kathleen would like to come in and sign." at bounding box center [251, 136] width 260 height 5
drag, startPoint x: 142, startPoint y: 138, endPoint x: 146, endPoint y: 139, distance: 3.5
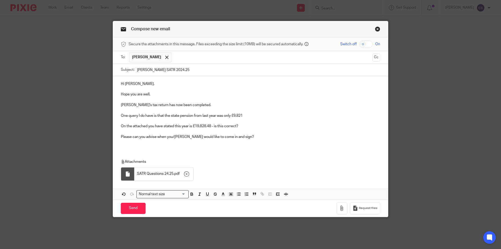
click at [143, 138] on p "Please can you advise when you/Kathleen would like to come in and sign?" at bounding box center [251, 136] width 260 height 5
click at [184, 173] on icon "button" at bounding box center [186, 173] width 5 height 5
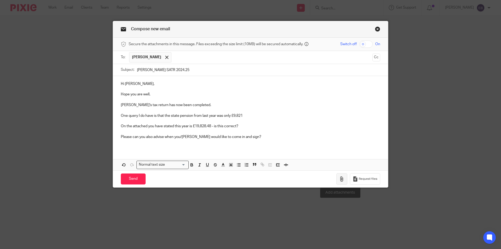
click at [343, 177] on icon "button" at bounding box center [341, 178] width 5 height 5
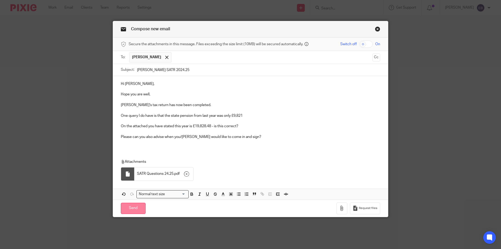
click at [138, 206] on input "Send" at bounding box center [133, 208] width 25 height 11
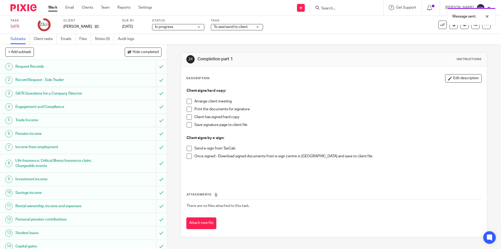
click at [238, 30] on div "To see/send to client" at bounding box center [237, 27] width 52 height 6
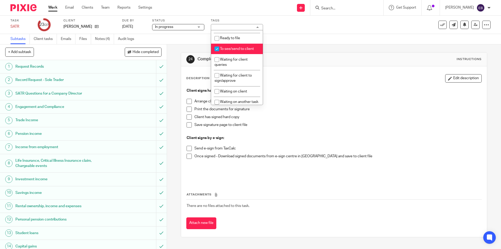
scroll to position [81, 0]
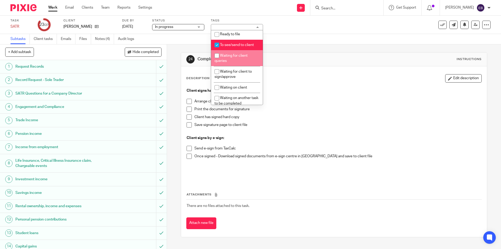
click at [251, 57] on li "Waiting for client queries" at bounding box center [237, 58] width 52 height 16
checkbox input "true"
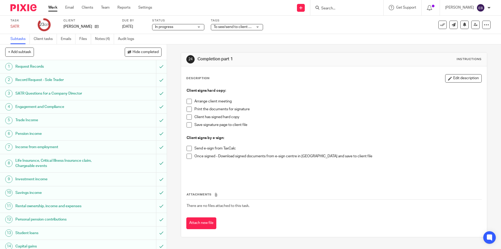
click at [300, 30] on div "Task SATR Save SATR 23 /27 Client [PERSON_NAME] by [DATE] Status In progress In…" at bounding box center [210, 25] width 400 height 13
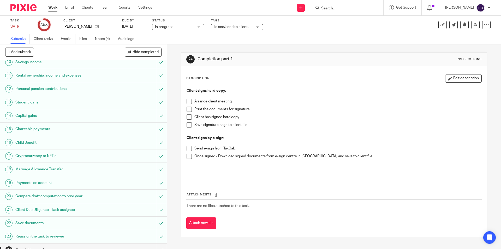
scroll to position [179, 0]
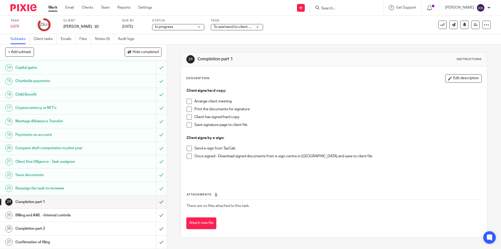
click at [52, 9] on link "Work" at bounding box center [52, 7] width 9 height 5
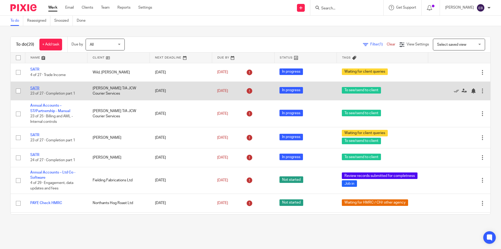
click at [34, 86] on link "SATR" at bounding box center [34, 88] width 9 height 4
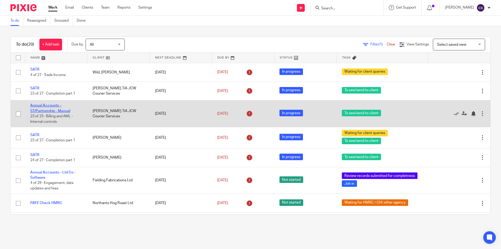
click at [40, 110] on link "Annual Accounts – ST/Partnership - Manual" at bounding box center [50, 108] width 40 height 9
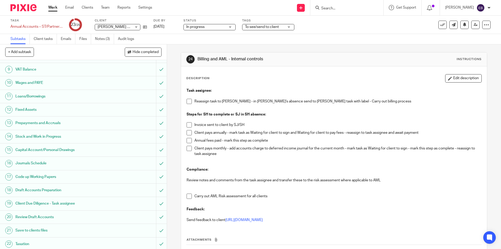
scroll to position [146, 0]
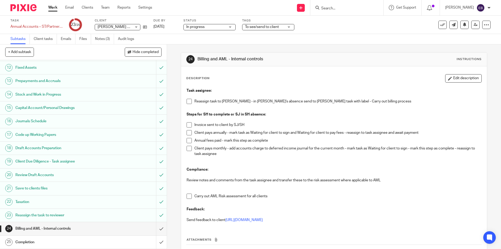
click at [189, 101] on span at bounding box center [189, 101] width 5 height 5
click at [267, 24] on div "Subtask instruction updated." at bounding box center [373, 15] width 245 height 20
click at [272, 27] on span "To see/send to client" at bounding box center [262, 27] width 34 height 4
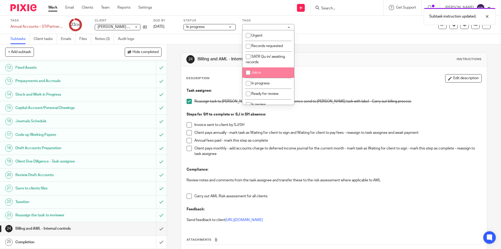
scroll to position [52, 0]
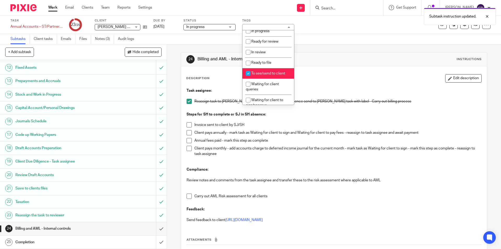
click at [267, 72] on span "To see/send to client" at bounding box center [268, 74] width 34 height 4
checkbox input "false"
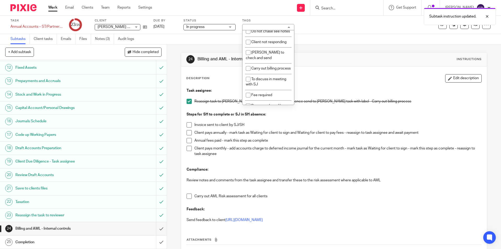
scroll to position [199, 0]
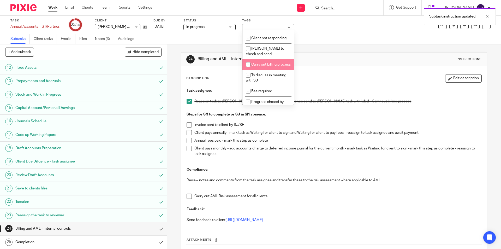
drag, startPoint x: 276, startPoint y: 76, endPoint x: 301, endPoint y: 48, distance: 37.0
click at [276, 70] on li "Carry out billing process" at bounding box center [269, 64] width 52 height 11
checkbox input "true"
click at [334, 31] on div "Task Annual Accounts – ST/Partnership - Manual Save Annual Accounts – ST/Partne…" at bounding box center [210, 25] width 400 height 13
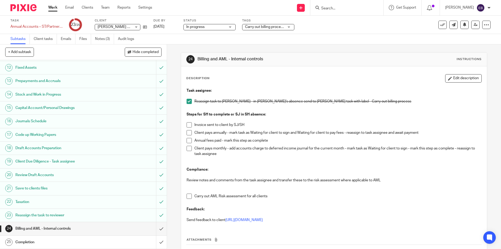
click at [60, 239] on h1 "Completion" at bounding box center [60, 242] width 90 height 8
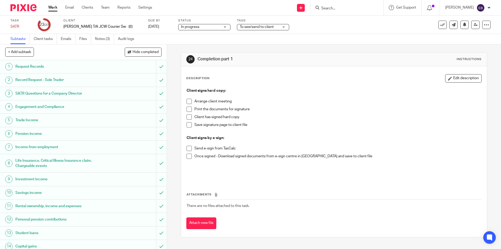
click at [187, 149] on span at bounding box center [189, 148] width 5 height 5
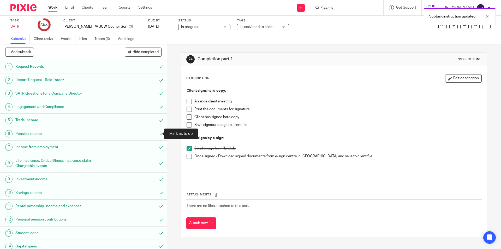
scroll to position [78, 0]
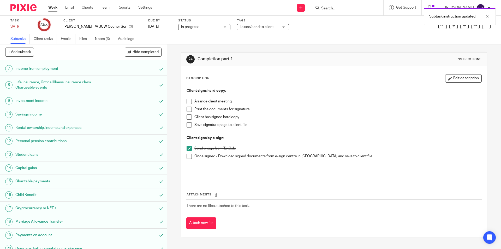
click at [253, 28] on span "To see/send to client" at bounding box center [257, 27] width 34 height 4
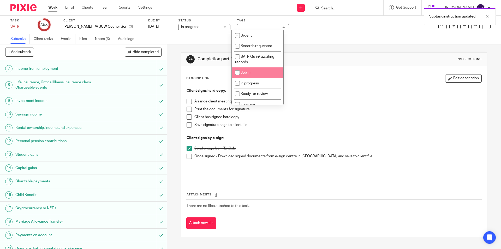
scroll to position [26, 0]
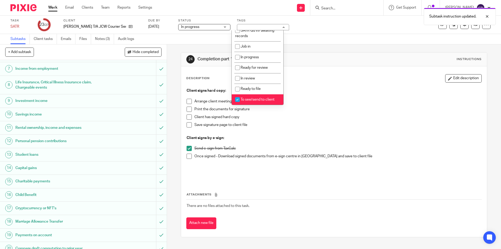
click at [251, 99] on span "To see/send to client" at bounding box center [258, 100] width 34 height 4
checkbox input "false"
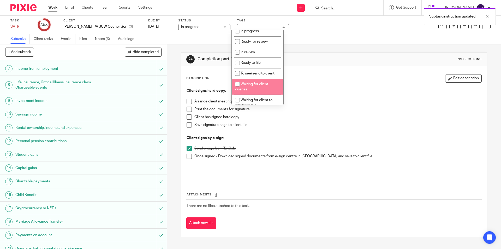
scroll to position [78, 0]
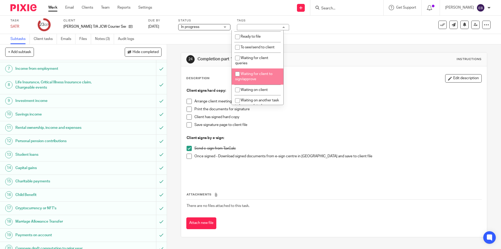
click at [260, 78] on li "Waiting for client to sign/approve" at bounding box center [258, 76] width 52 height 16
checkbox input "true"
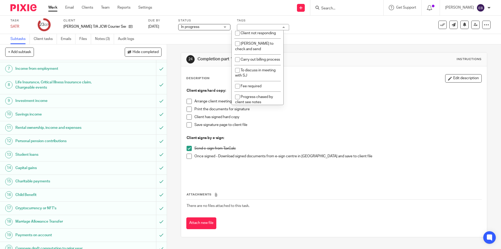
scroll to position [203, 0]
click at [260, 66] on li "Carry out billing process" at bounding box center [258, 61] width 52 height 11
checkbox input "true"
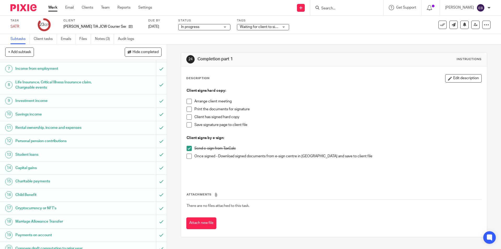
click at [330, 26] on div "Task SATR Save SATR 23 /27 Client James Wilson T/A JCW Courier Services Due by …" at bounding box center [210, 25] width 400 height 13
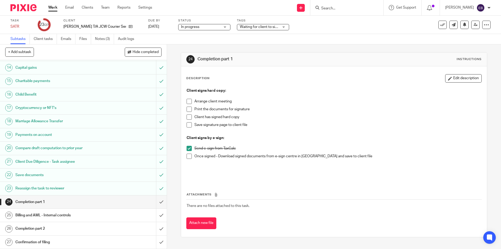
click at [67, 216] on h1 "Billing and AML - Internal controls" at bounding box center [60, 215] width 90 height 8
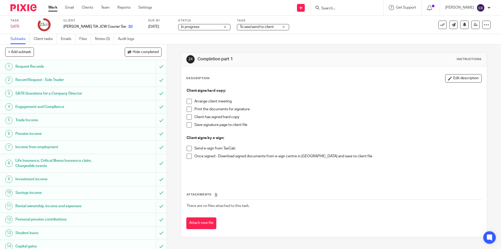
click at [127, 29] on link at bounding box center [129, 26] width 7 height 5
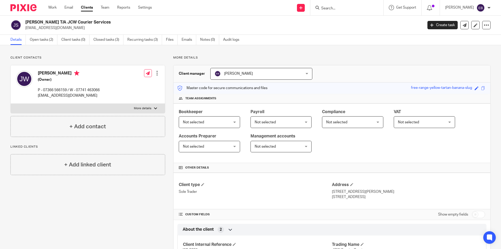
click at [46, 41] on link "Open tasks (2)" at bounding box center [44, 40] width 28 height 10
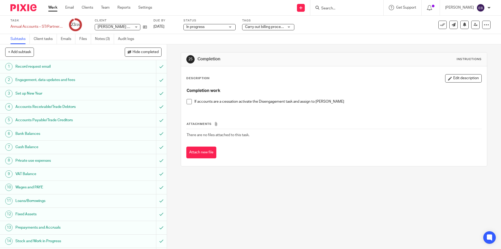
click at [189, 101] on span at bounding box center [189, 101] width 5 height 5
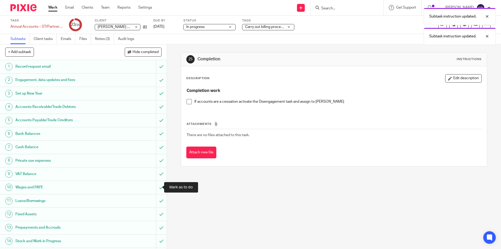
scroll to position [146, 0]
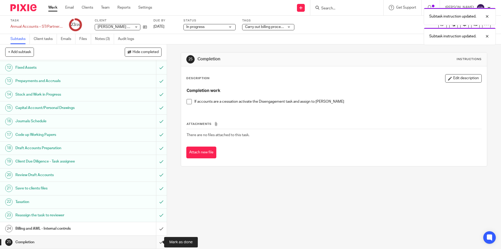
click at [154, 240] on input "submit" at bounding box center [83, 242] width 167 height 13
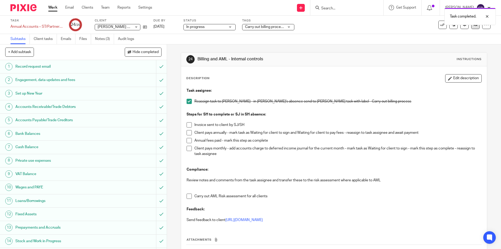
click at [472, 27] on link at bounding box center [476, 25] width 8 height 8
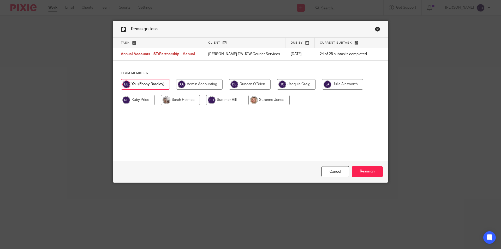
click at [176, 99] on input "radio" at bounding box center [180, 100] width 39 height 10
radio input "true"
click at [365, 173] on input "Reassign" at bounding box center [367, 171] width 31 height 11
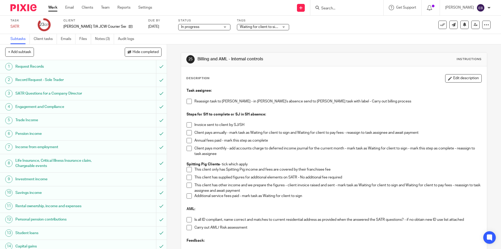
click at [187, 101] on span at bounding box center [189, 101] width 5 height 5
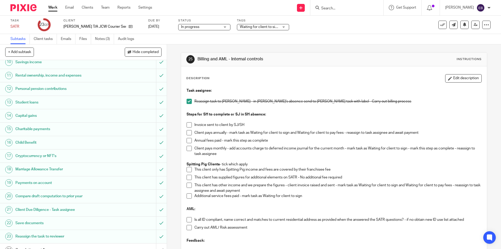
scroll to position [179, 0]
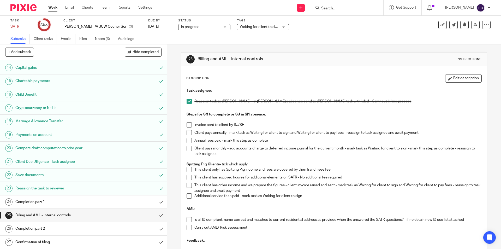
click at [84, 202] on h1 "Completion part 1" at bounding box center [60, 202] width 90 height 8
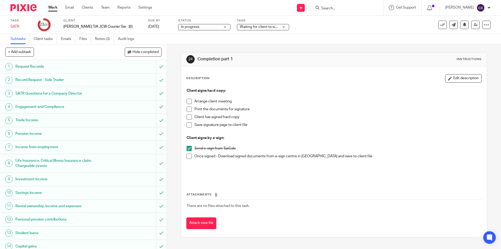
click at [263, 28] on span "Waiting for client to sign/approve + 1" at bounding box center [270, 27] width 60 height 4
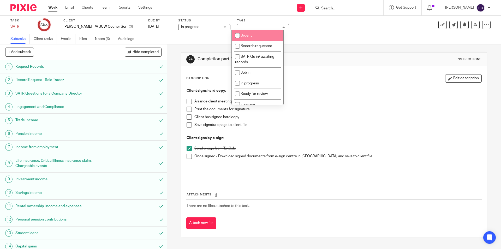
click at [348, 22] on div "Task SATR Save SATR 23 /27 Client James Wilson T/A JCW Courier Services Due by …" at bounding box center [210, 25] width 400 height 13
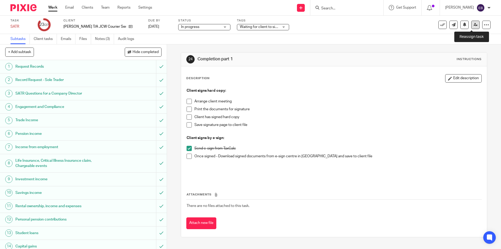
click at [474, 26] on icon at bounding box center [476, 25] width 4 height 4
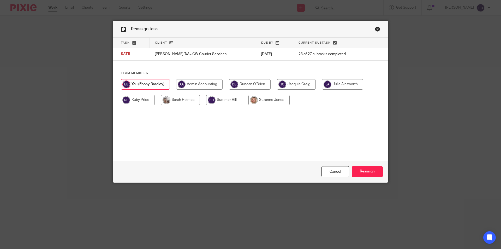
click at [177, 103] on input "radio" at bounding box center [180, 100] width 39 height 10
radio input "true"
click at [363, 168] on input "Reassign" at bounding box center [367, 171] width 31 height 11
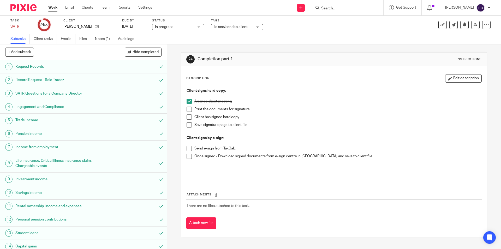
scroll to position [179, 0]
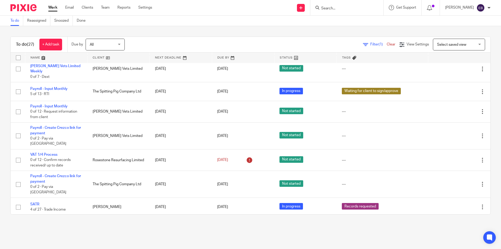
scroll to position [430, 0]
